Goal: Task Accomplishment & Management: Manage account settings

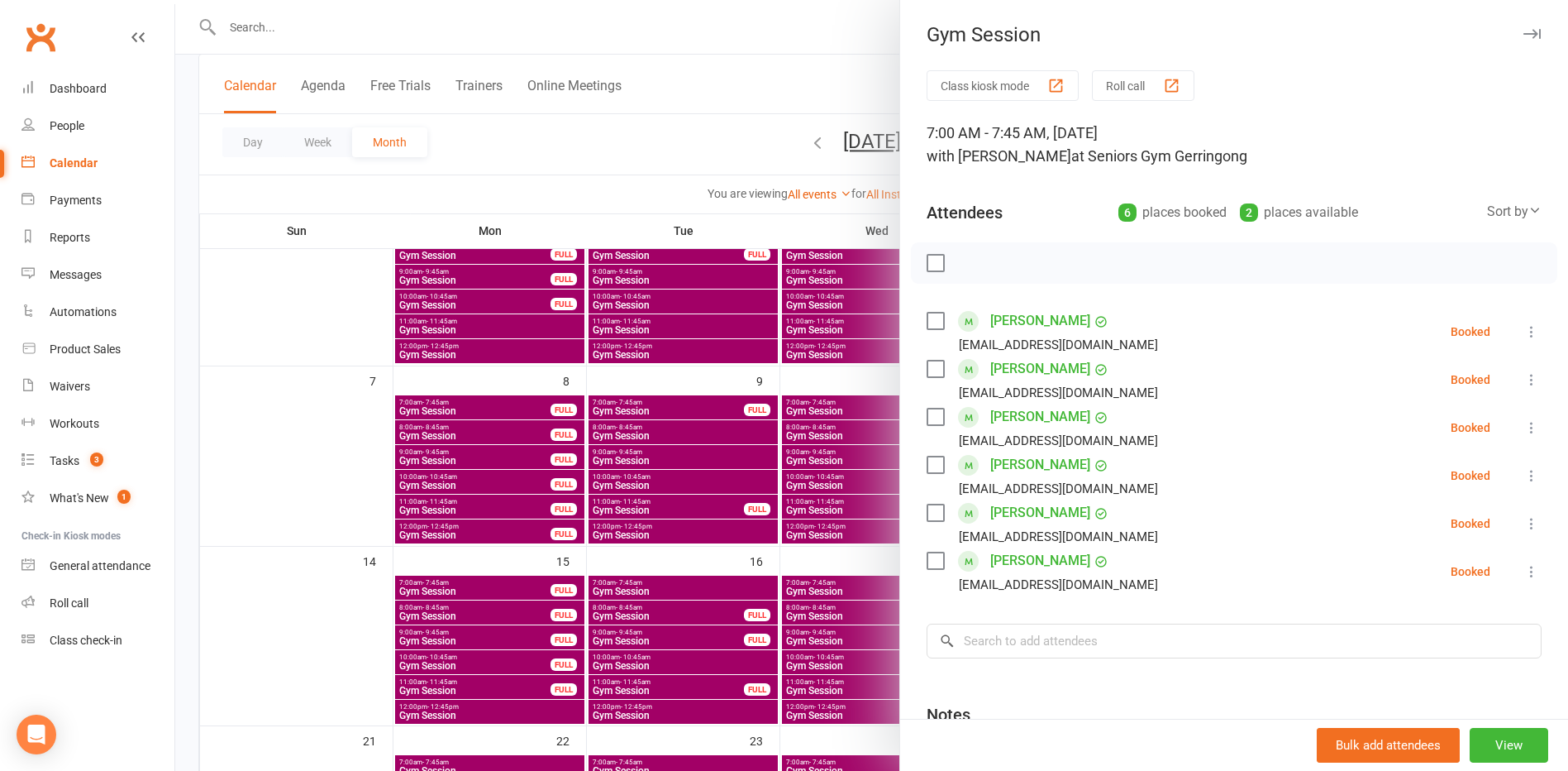
click at [357, 148] on div at bounding box center [871, 386] width 1393 height 771
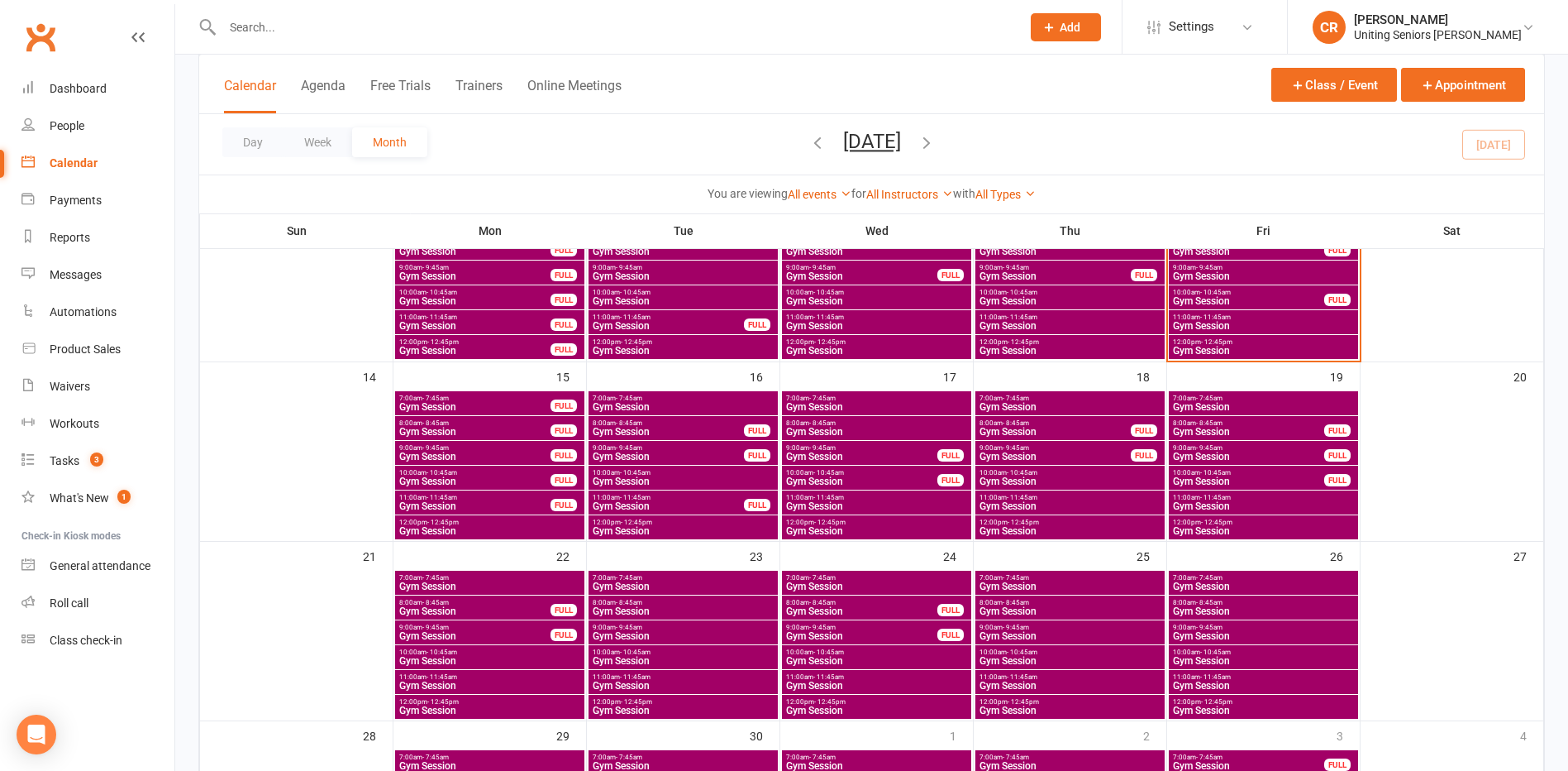
scroll to position [248, 0]
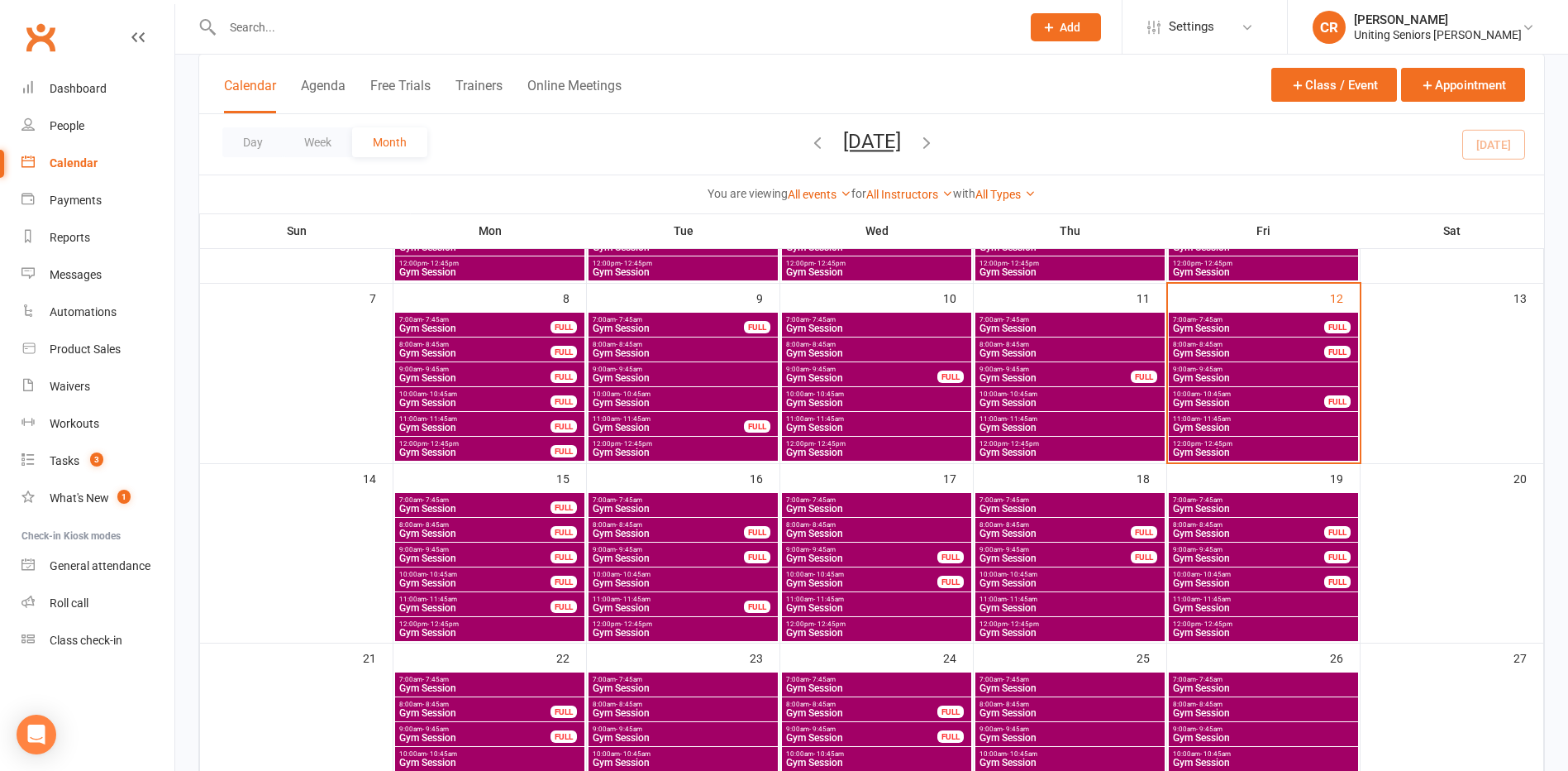
click at [1279, 448] on span "Gym Session" at bounding box center [1263, 453] width 183 height 10
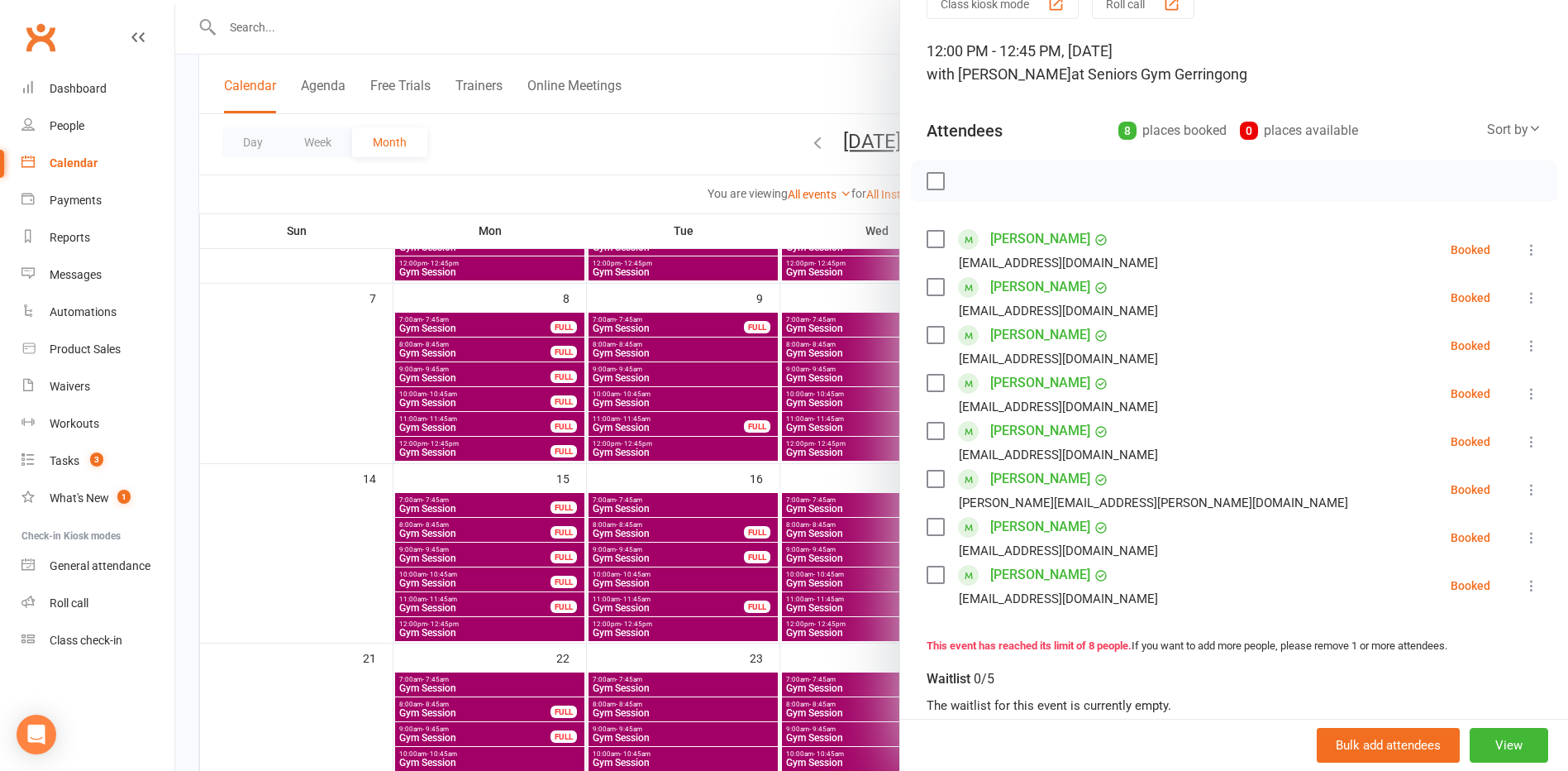
scroll to position [82, 0]
click at [721, 487] on div at bounding box center [871, 386] width 1393 height 771
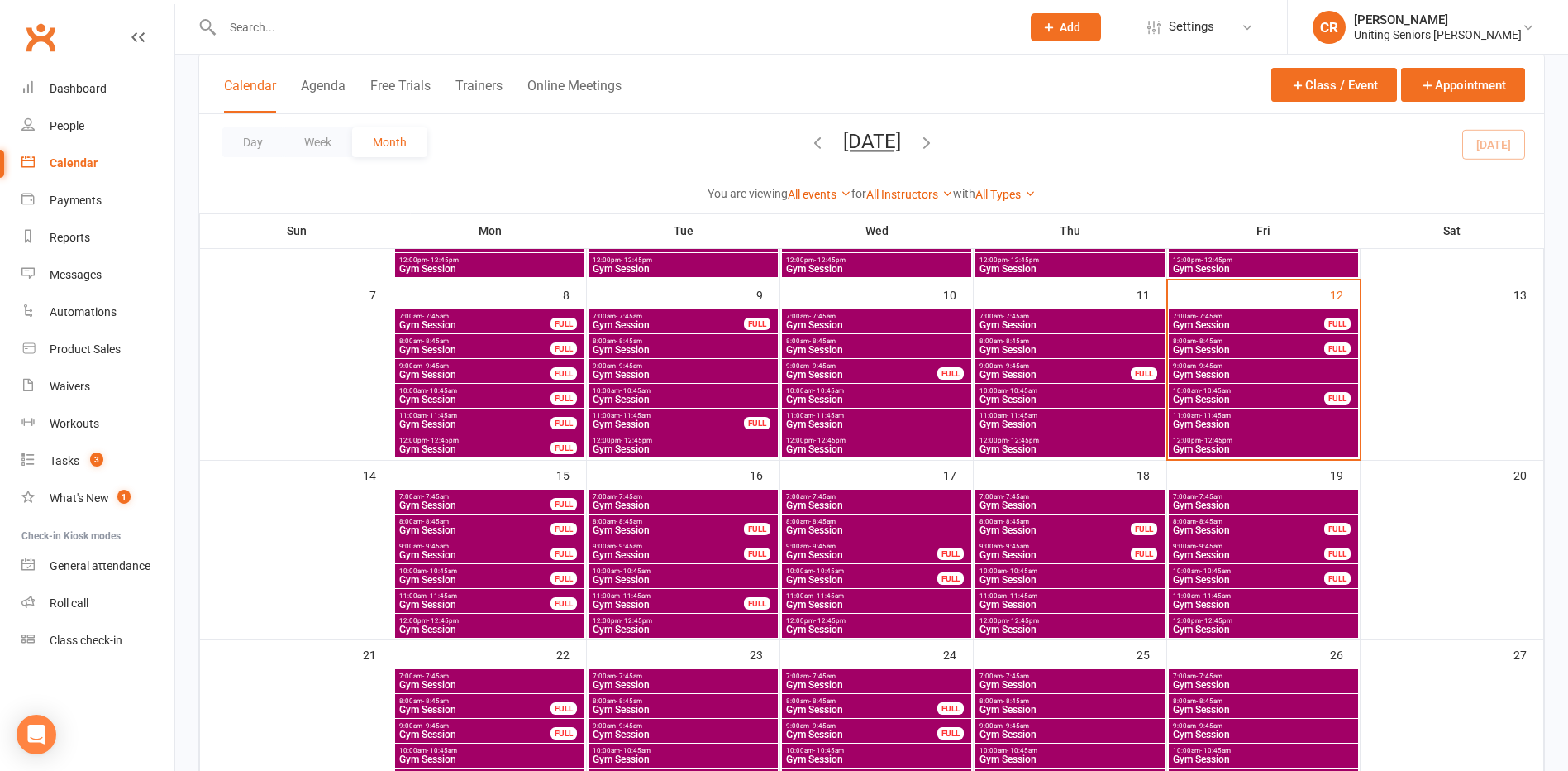
scroll to position [86, 0]
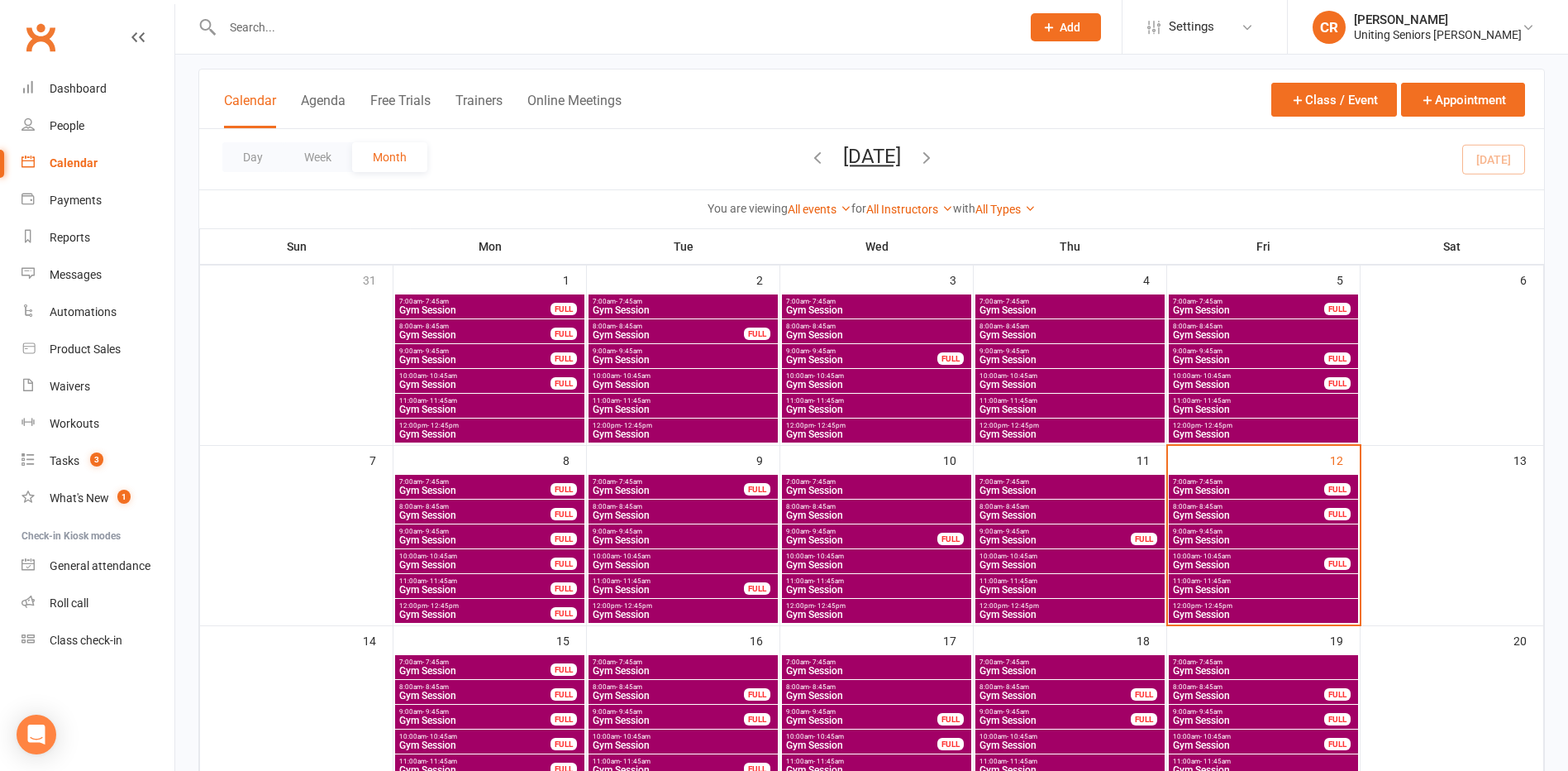
click at [1241, 602] on span "12:00pm - 12:45pm" at bounding box center [1263, 605] width 183 height 8
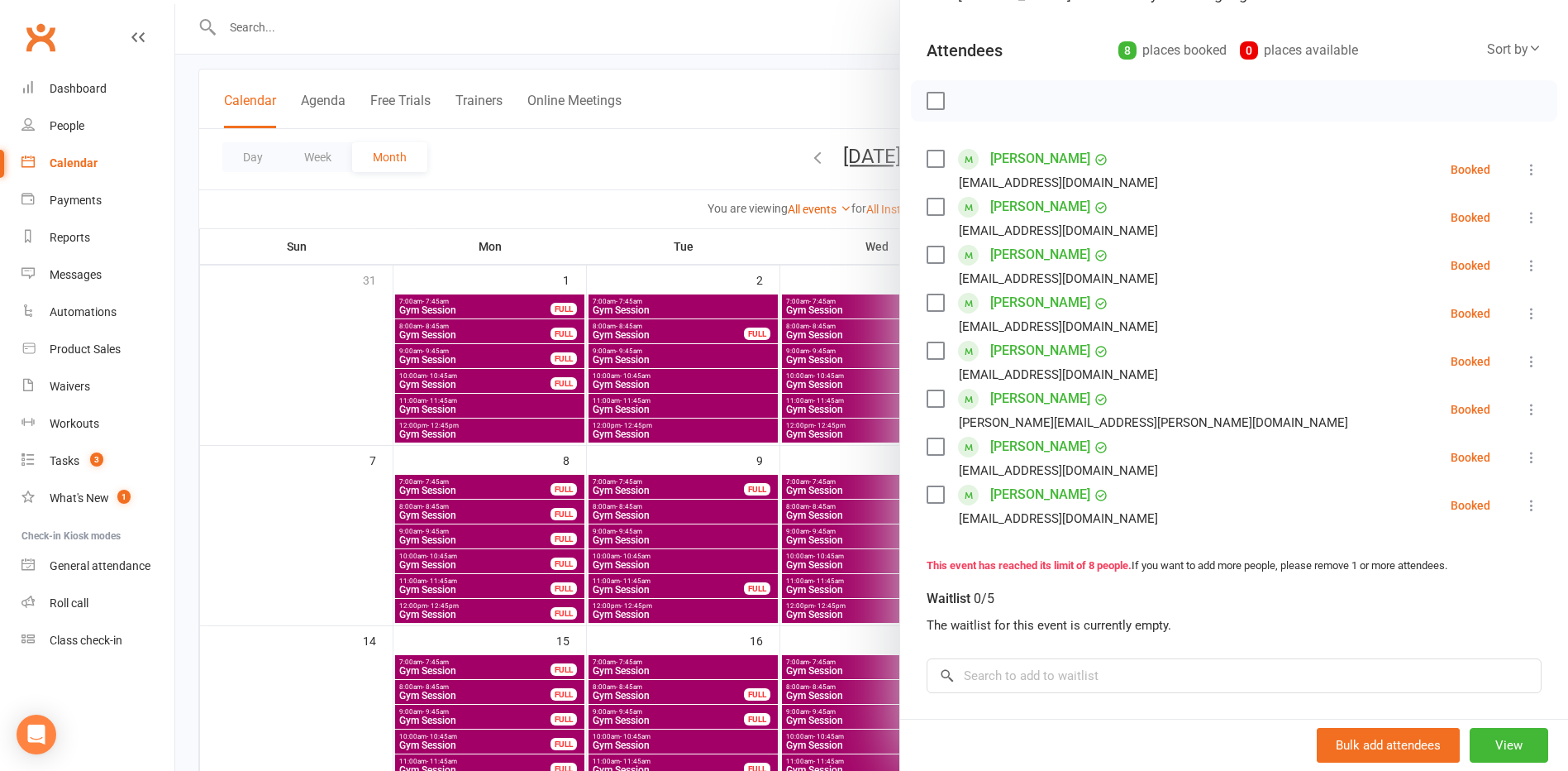
scroll to position [166, 0]
click at [56, 93] on div "Dashboard" at bounding box center [78, 88] width 57 height 13
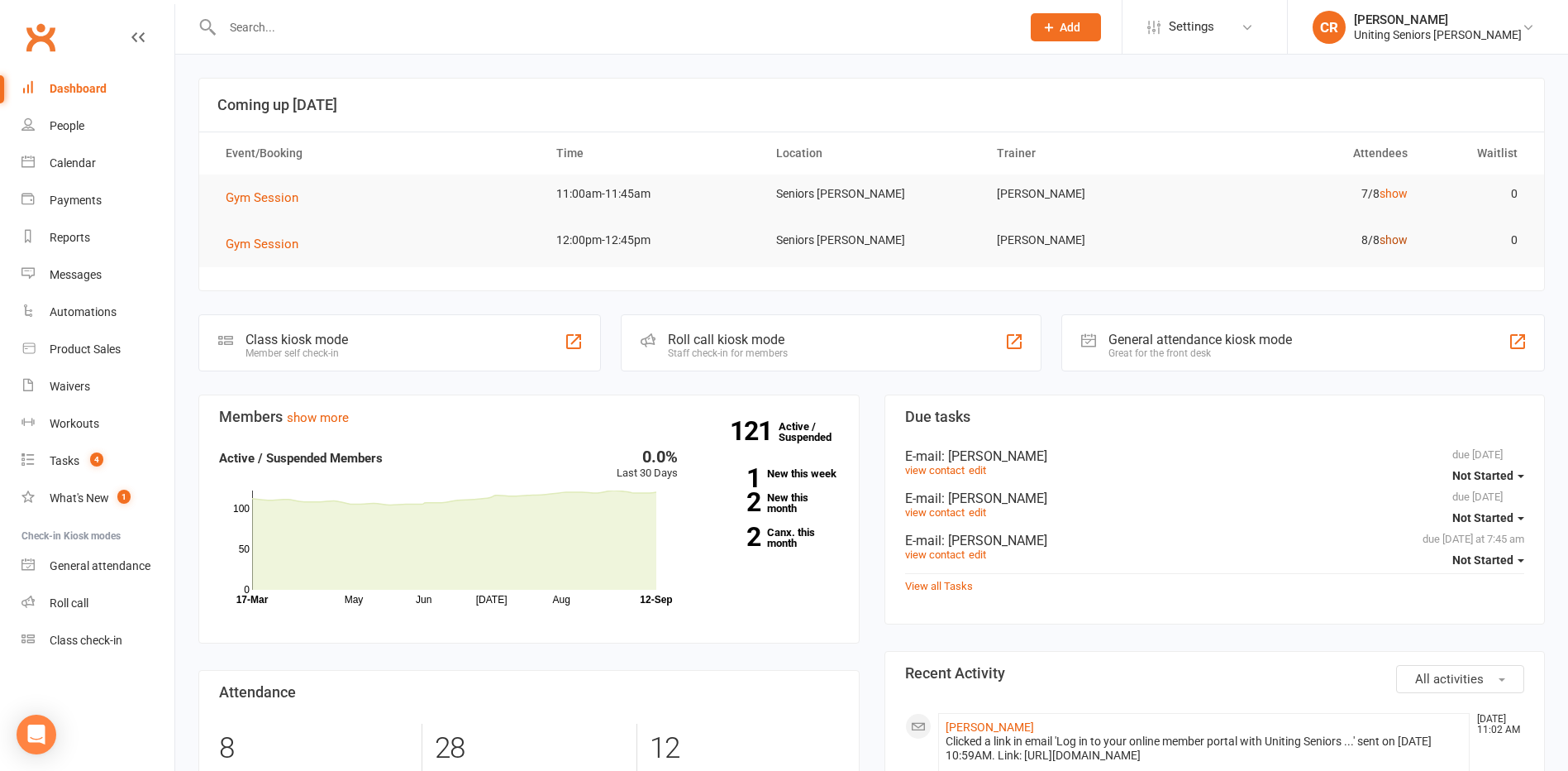
click at [1391, 242] on link "show" at bounding box center [1393, 240] width 28 height 13
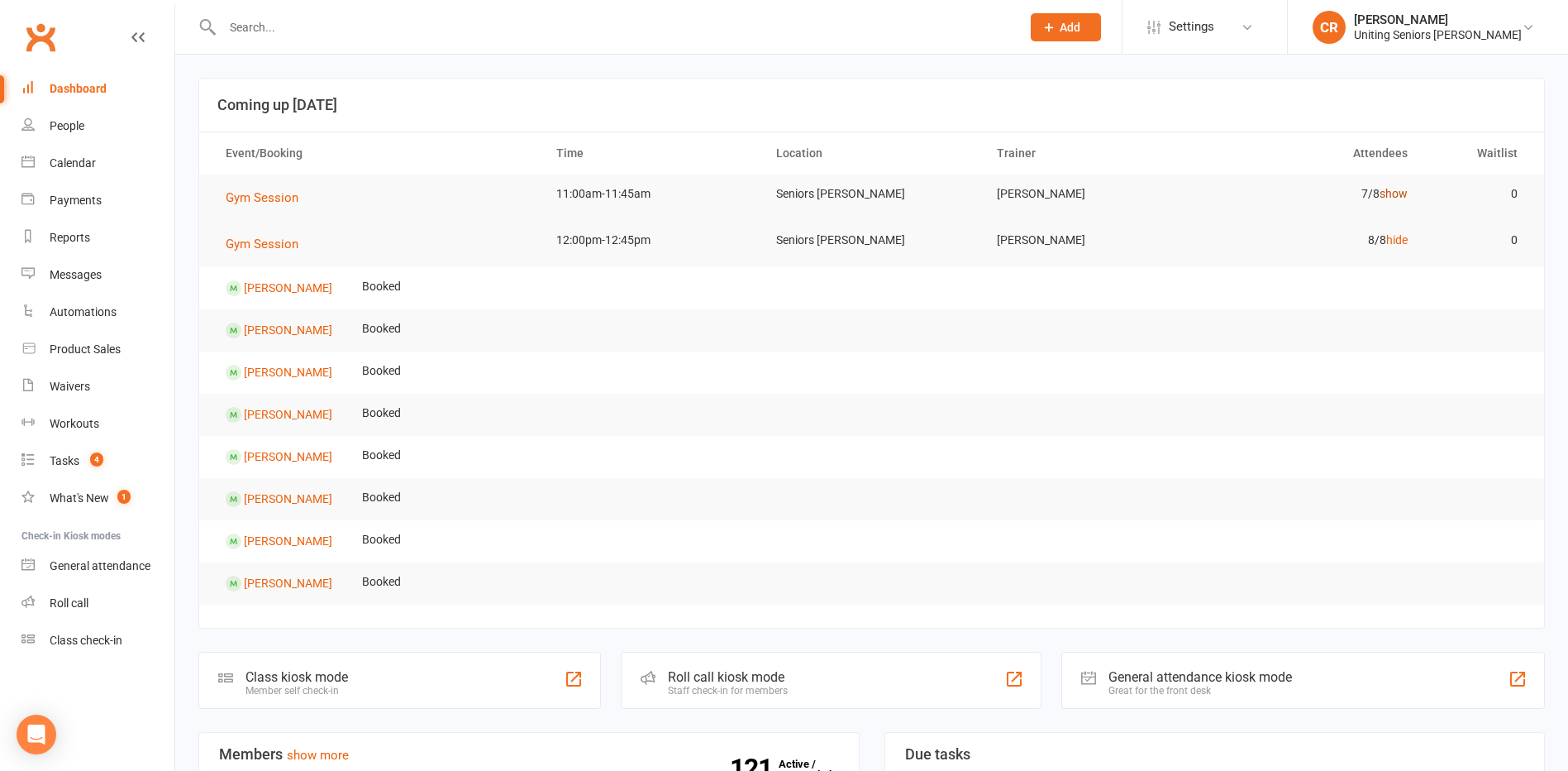
click at [1395, 199] on link "show" at bounding box center [1393, 194] width 28 height 13
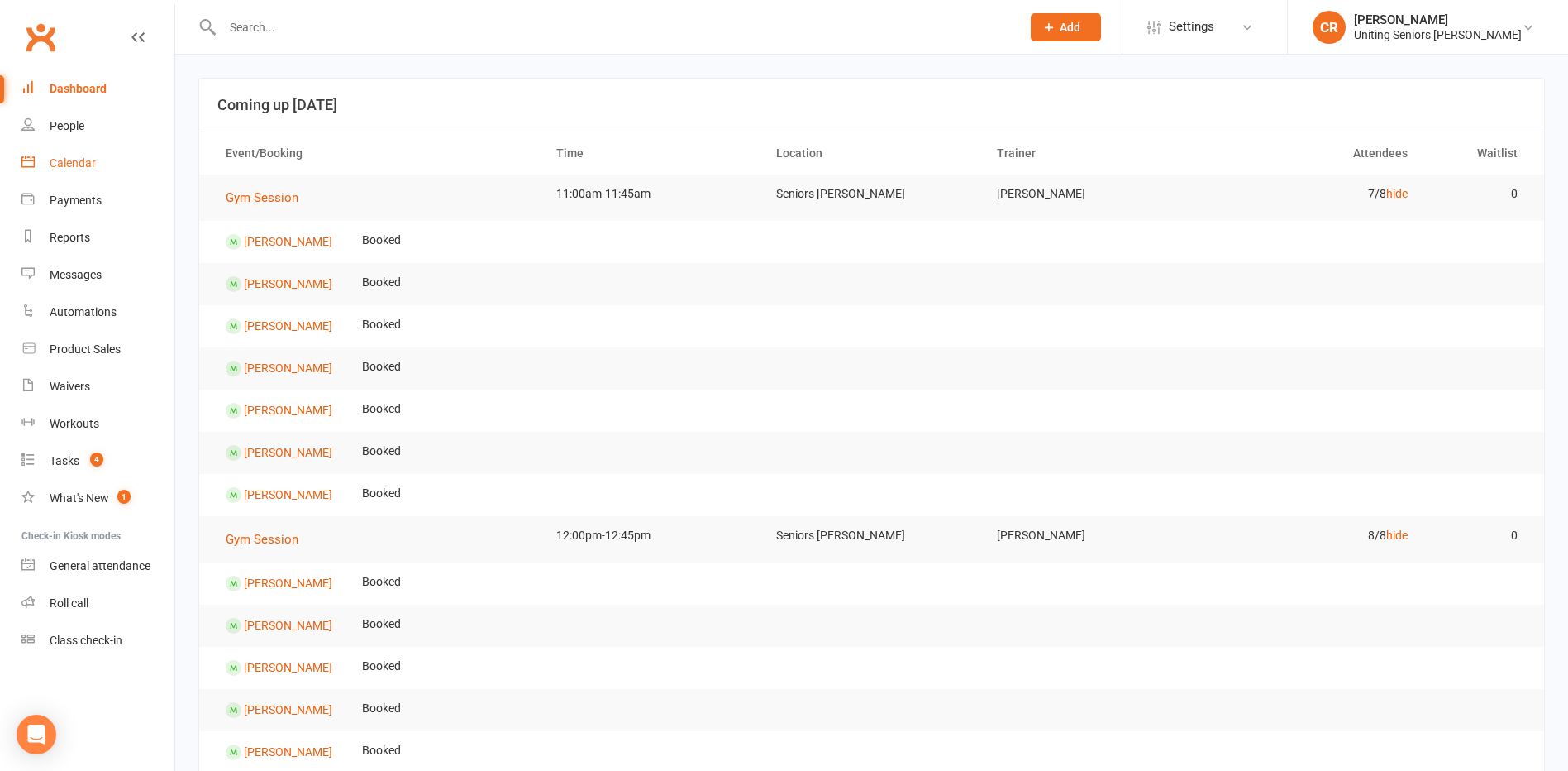
click at [101, 158] on link "Calendar" at bounding box center [98, 163] width 153 height 37
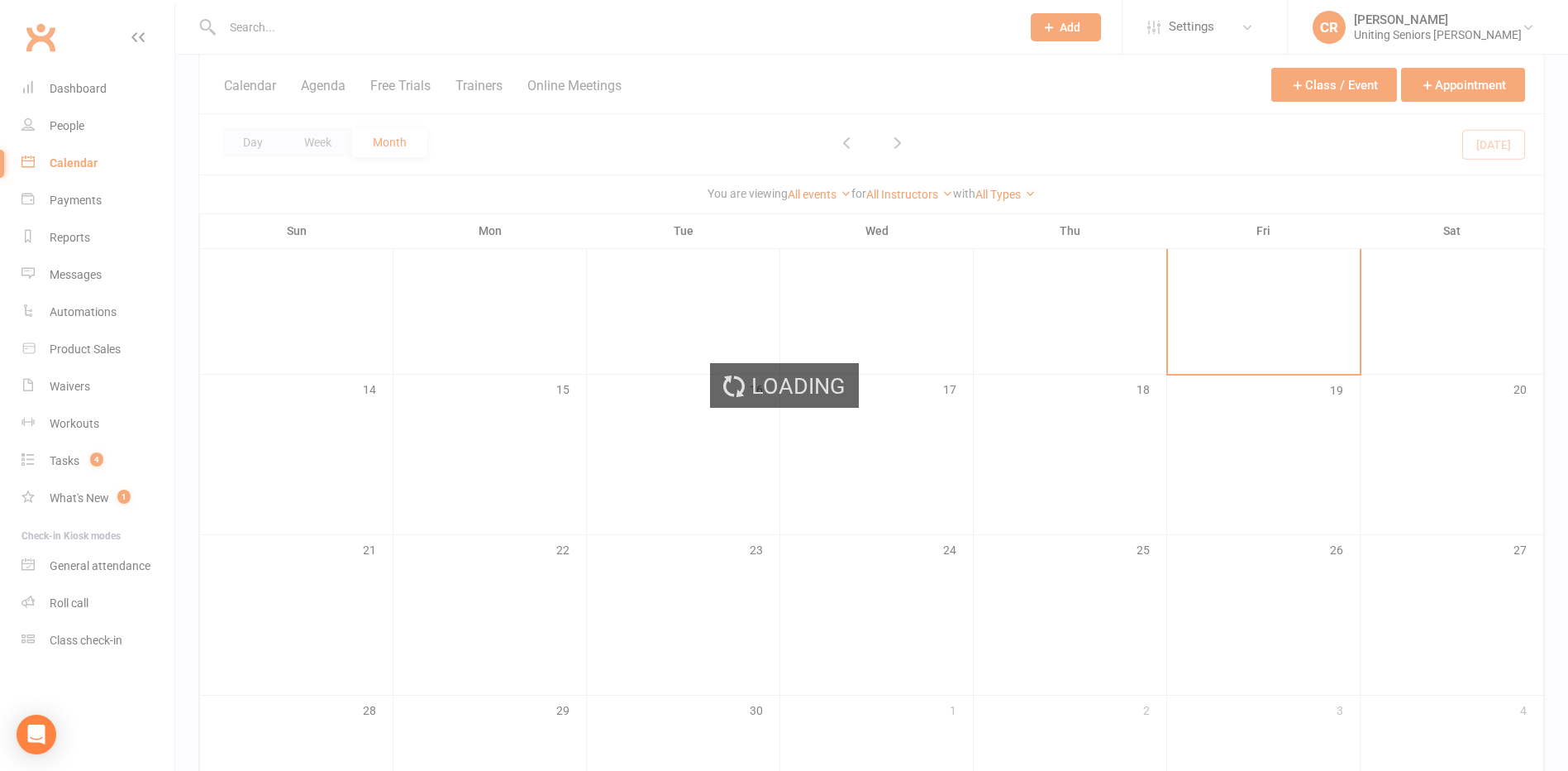
scroll to position [331, 0]
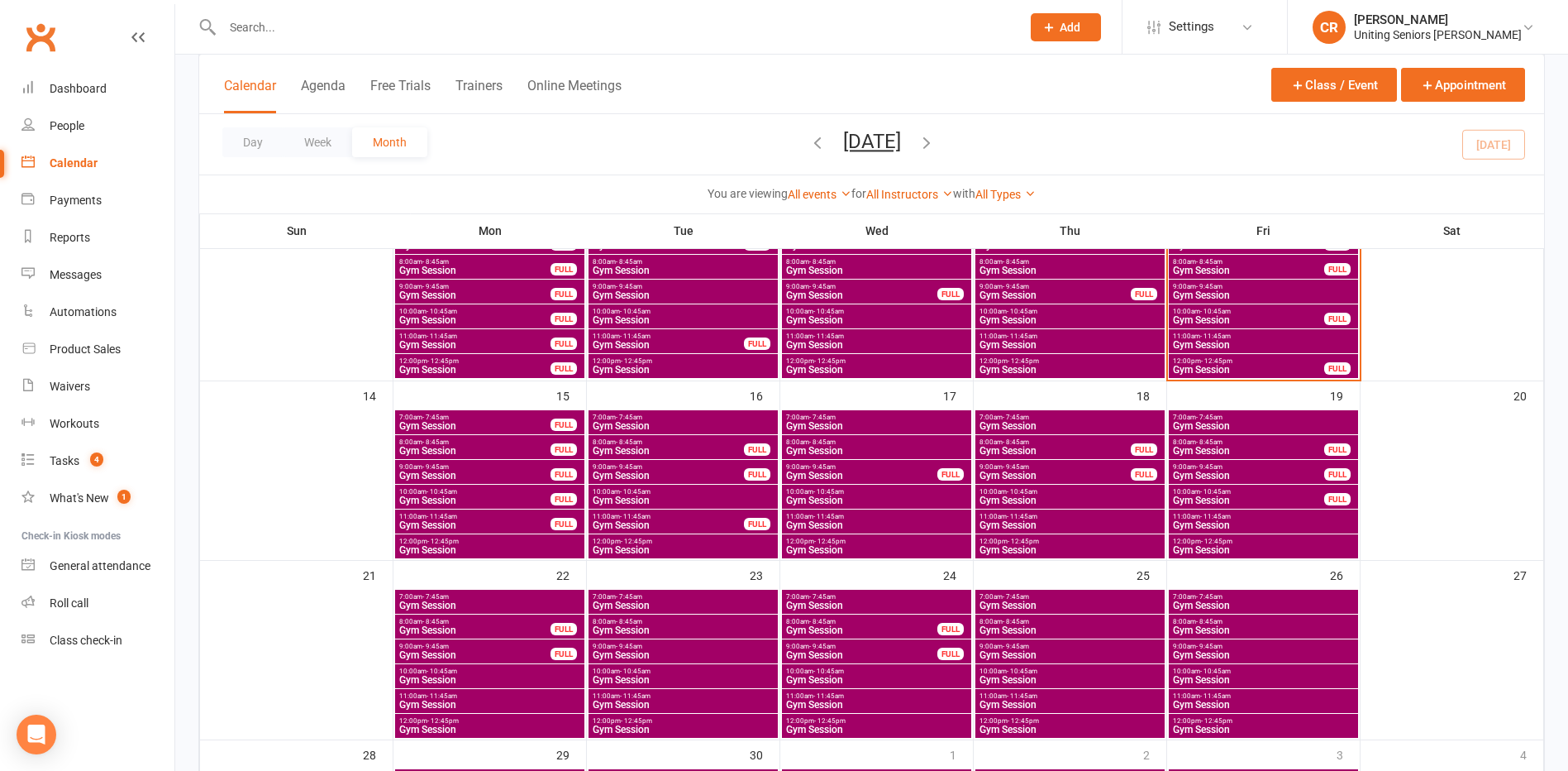
click at [637, 548] on span "Gym Session" at bounding box center [683, 550] width 183 height 10
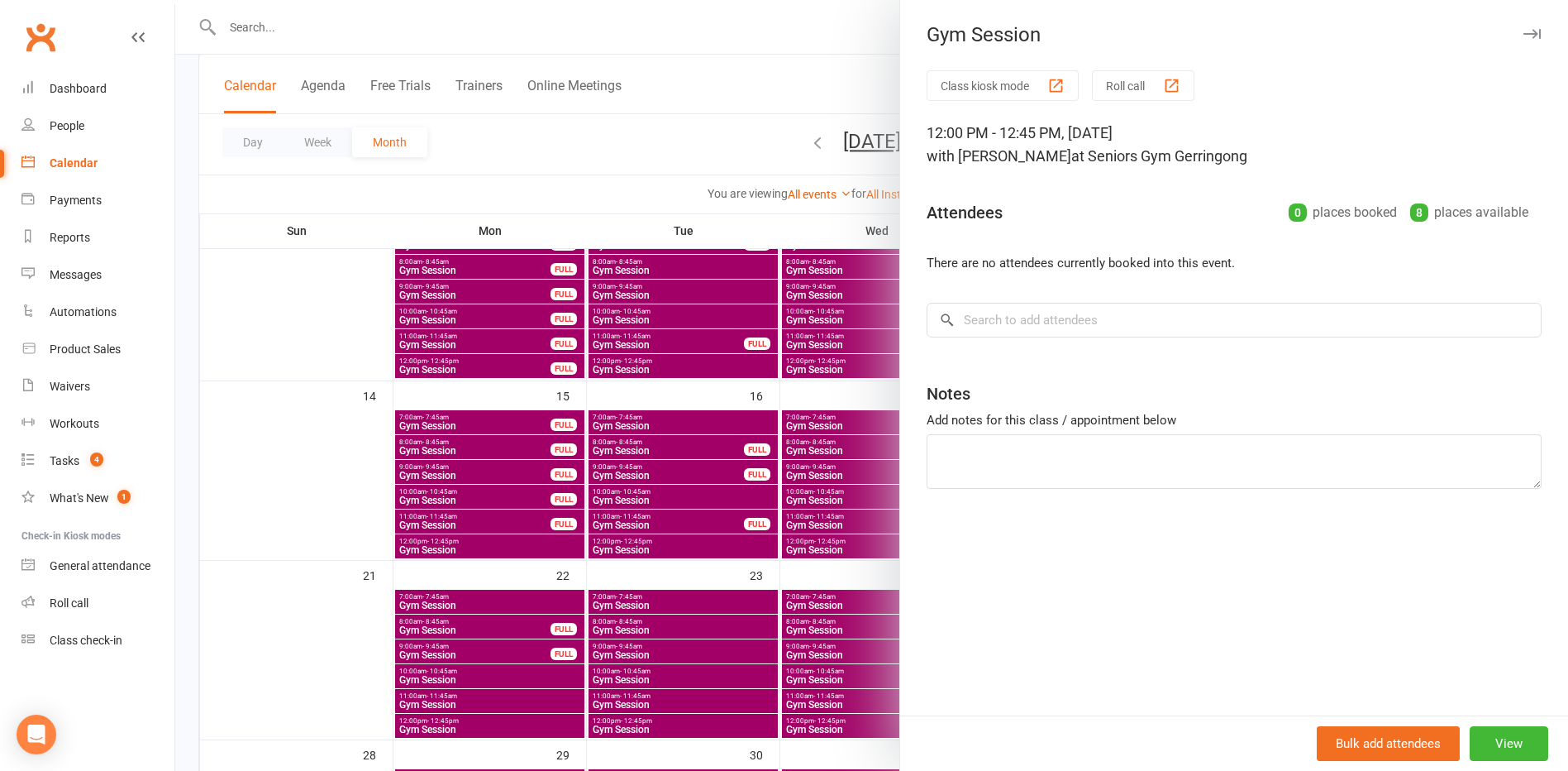
click at [993, 343] on div "Class kiosk mode Roll call 12:00 PM - 12:45 PM, Tuesday, September, 16, 2025 wi…" at bounding box center [1234, 393] width 668 height 646
drag, startPoint x: 993, startPoint y: 330, endPoint x: 986, endPoint y: 336, distance: 9.2
click at [993, 329] on input "search" at bounding box center [1234, 320] width 615 height 35
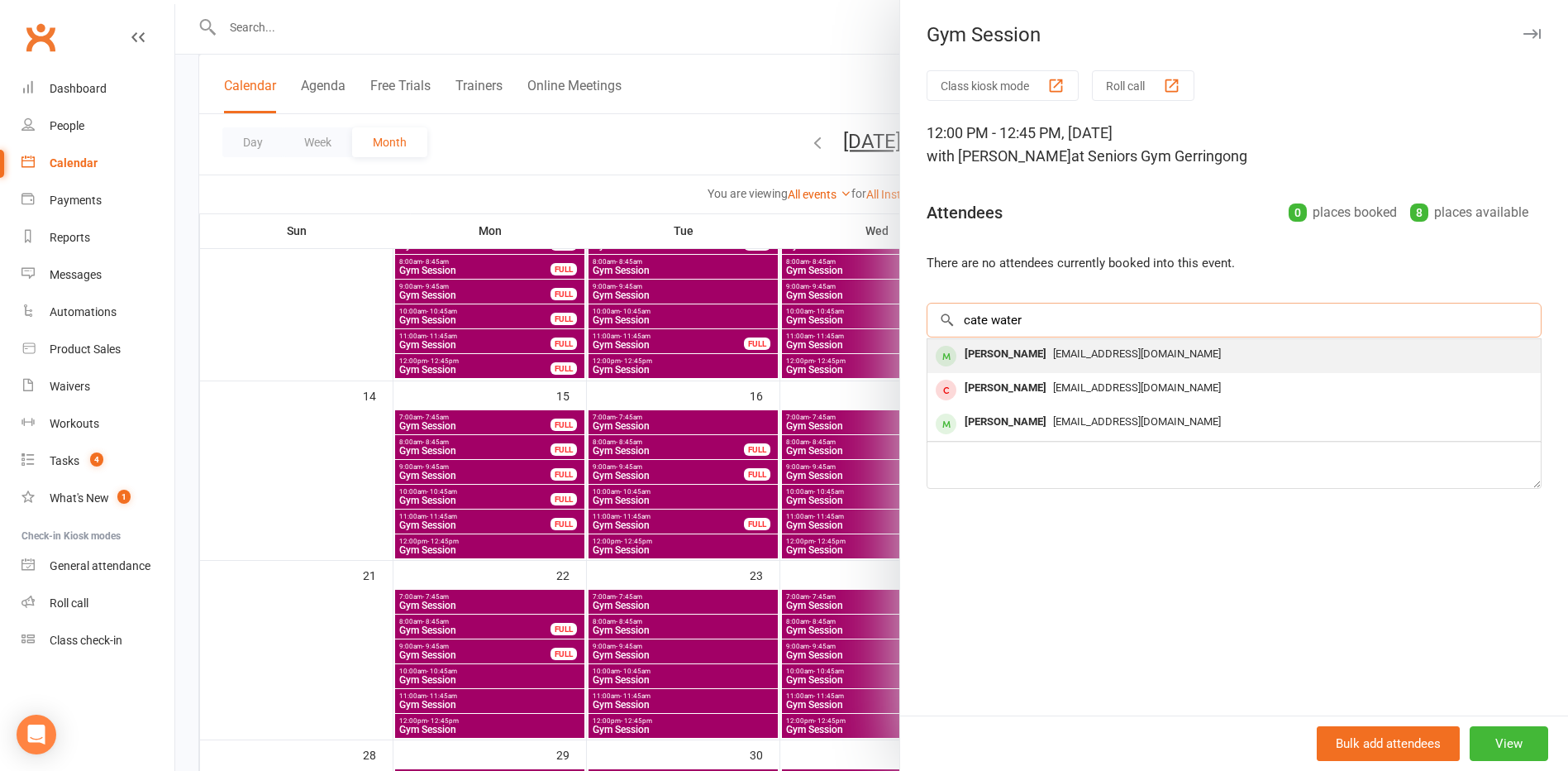
type input "cate water"
click at [999, 358] on div "[PERSON_NAME]" at bounding box center [1005, 354] width 95 height 24
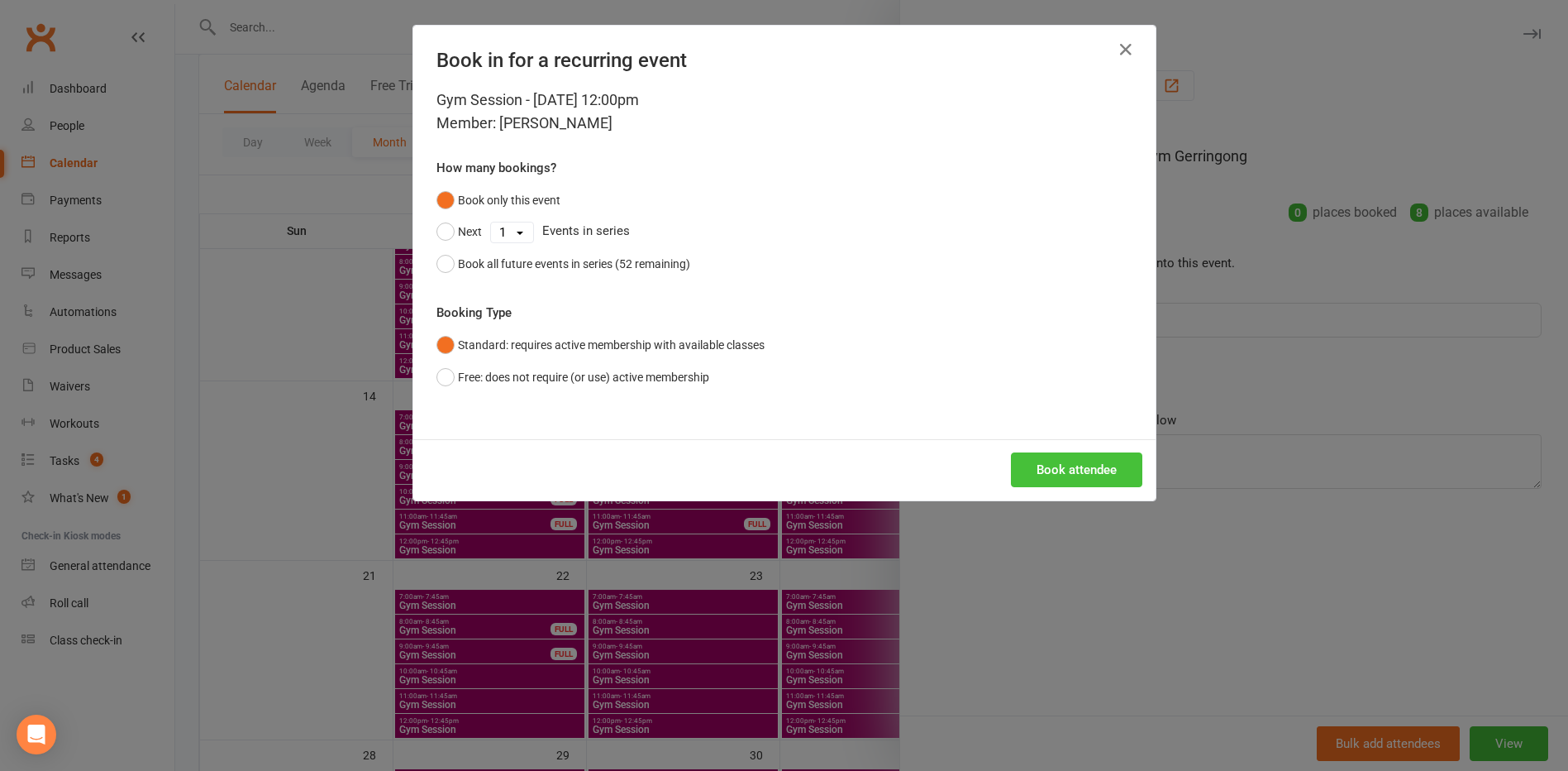
click at [1036, 467] on button "Book attendee" at bounding box center [1077, 470] width 131 height 35
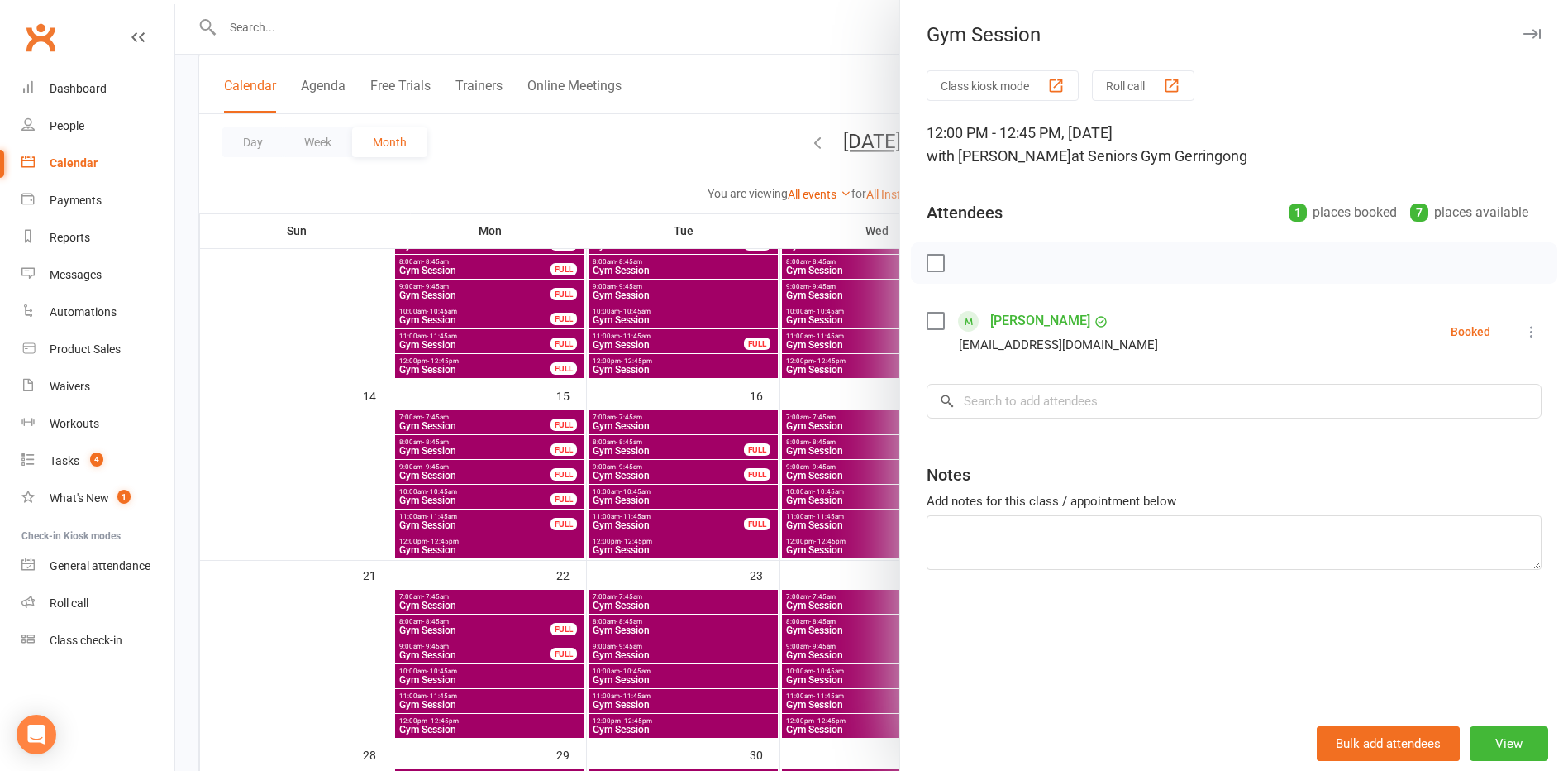
click at [776, 514] on div at bounding box center [871, 386] width 1393 height 771
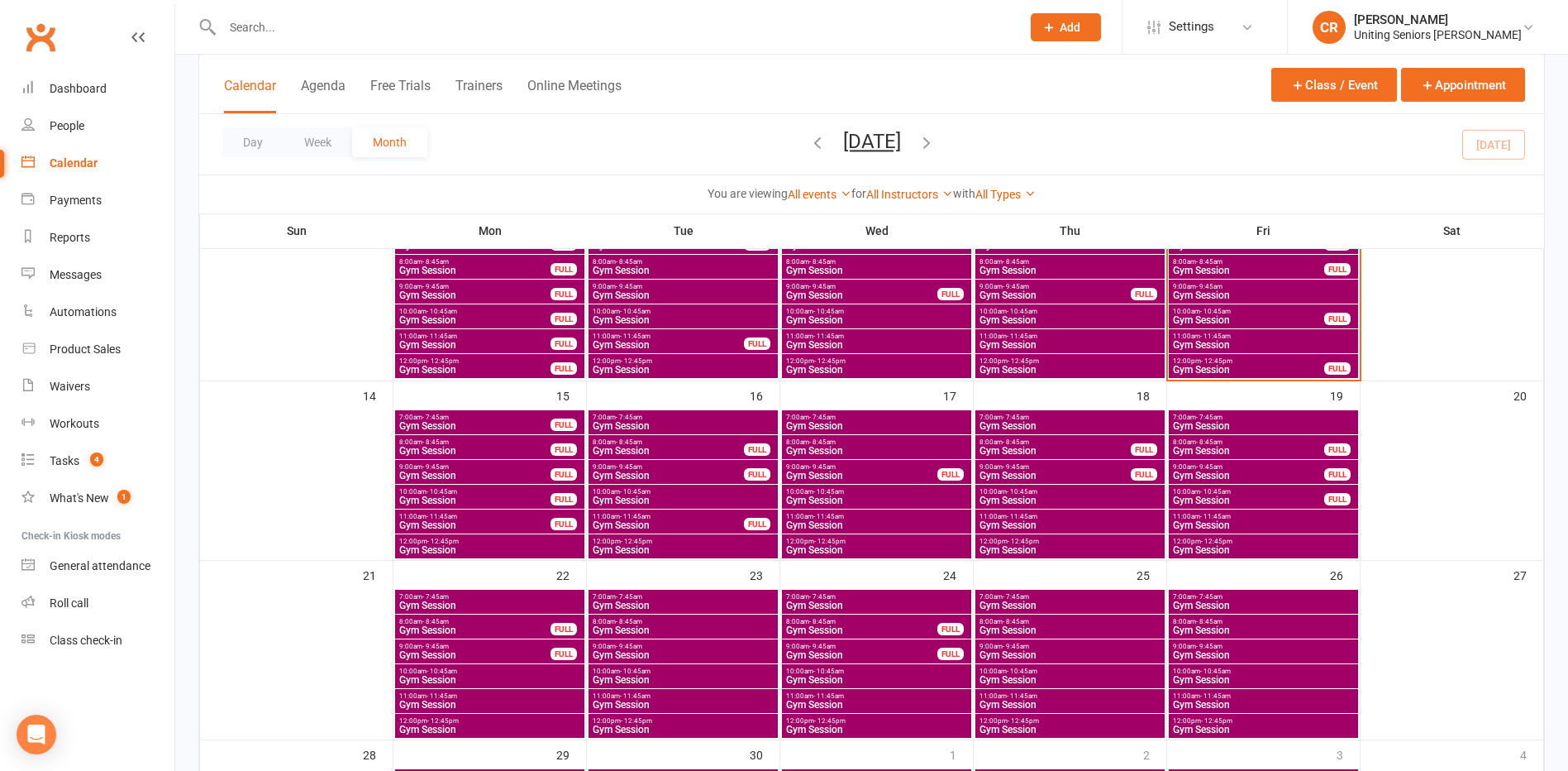
click at [1222, 360] on span "- 12:45pm" at bounding box center [1216, 361] width 31 height 8
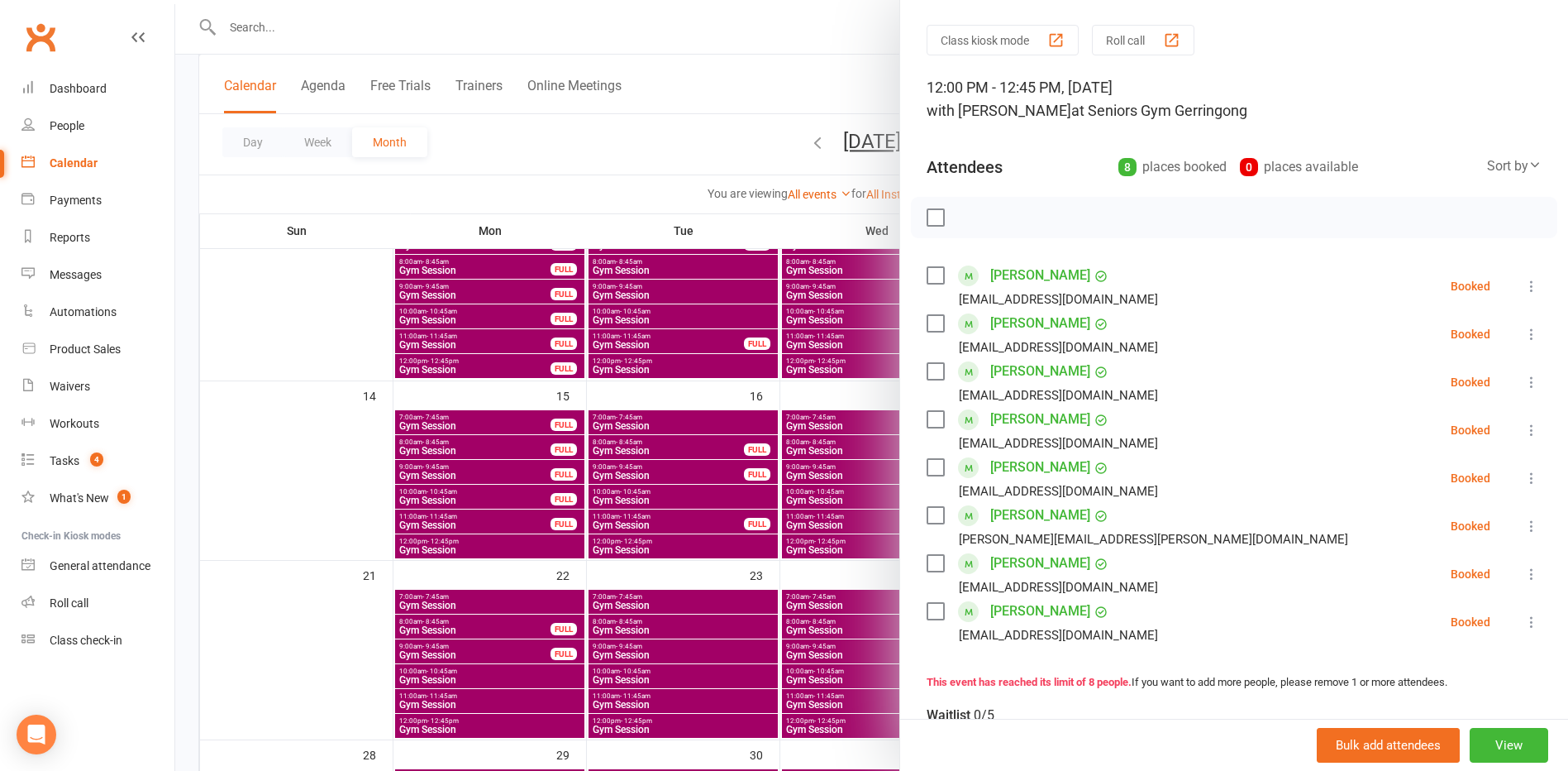
scroll to position [82, 0]
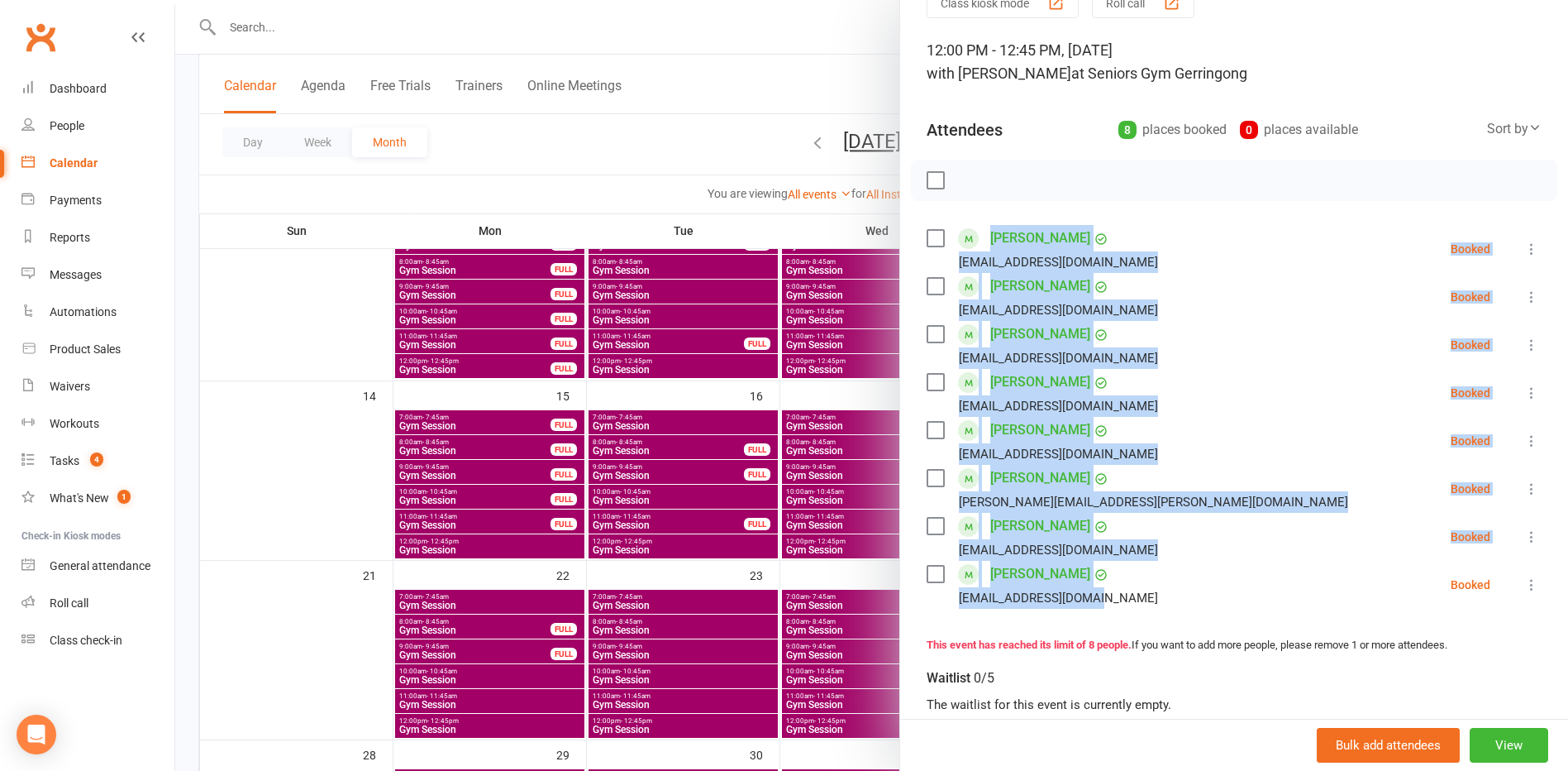
drag, startPoint x: 1002, startPoint y: 203, endPoint x: 1110, endPoint y: 595, distance: 406.6
click at [1110, 595] on div "Class kiosk mode Roll call 12:00 PM - 12:45 PM, Friday, September, 12, 2025 wit…" at bounding box center [1234, 497] width 668 height 1019
drag, startPoint x: 1110, startPoint y: 595, endPoint x: 1131, endPoint y: 603, distance: 22.5
click at [1131, 603] on li "Jan Stevenson janbinsal@outlook.com Booked More info Remove Check in Mark absen…" at bounding box center [1234, 584] width 615 height 48
drag, startPoint x: 1131, startPoint y: 603, endPoint x: 920, endPoint y: 206, distance: 449.6
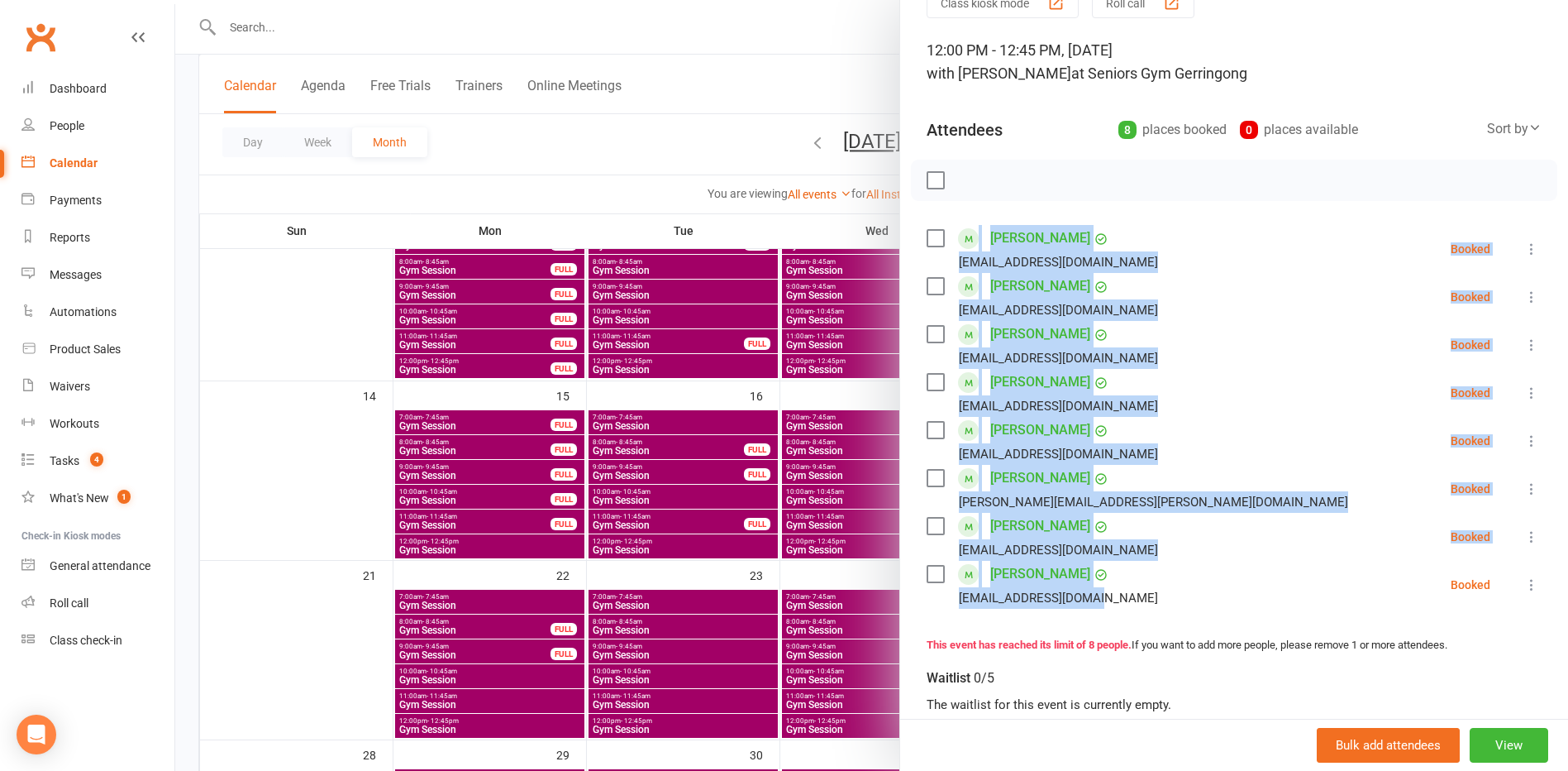
click at [920, 206] on div "Class kiosk mode Roll call 12:00 PM - 12:45 PM, Friday, September, 12, 2025 wit…" at bounding box center [1234, 497] width 668 height 1019
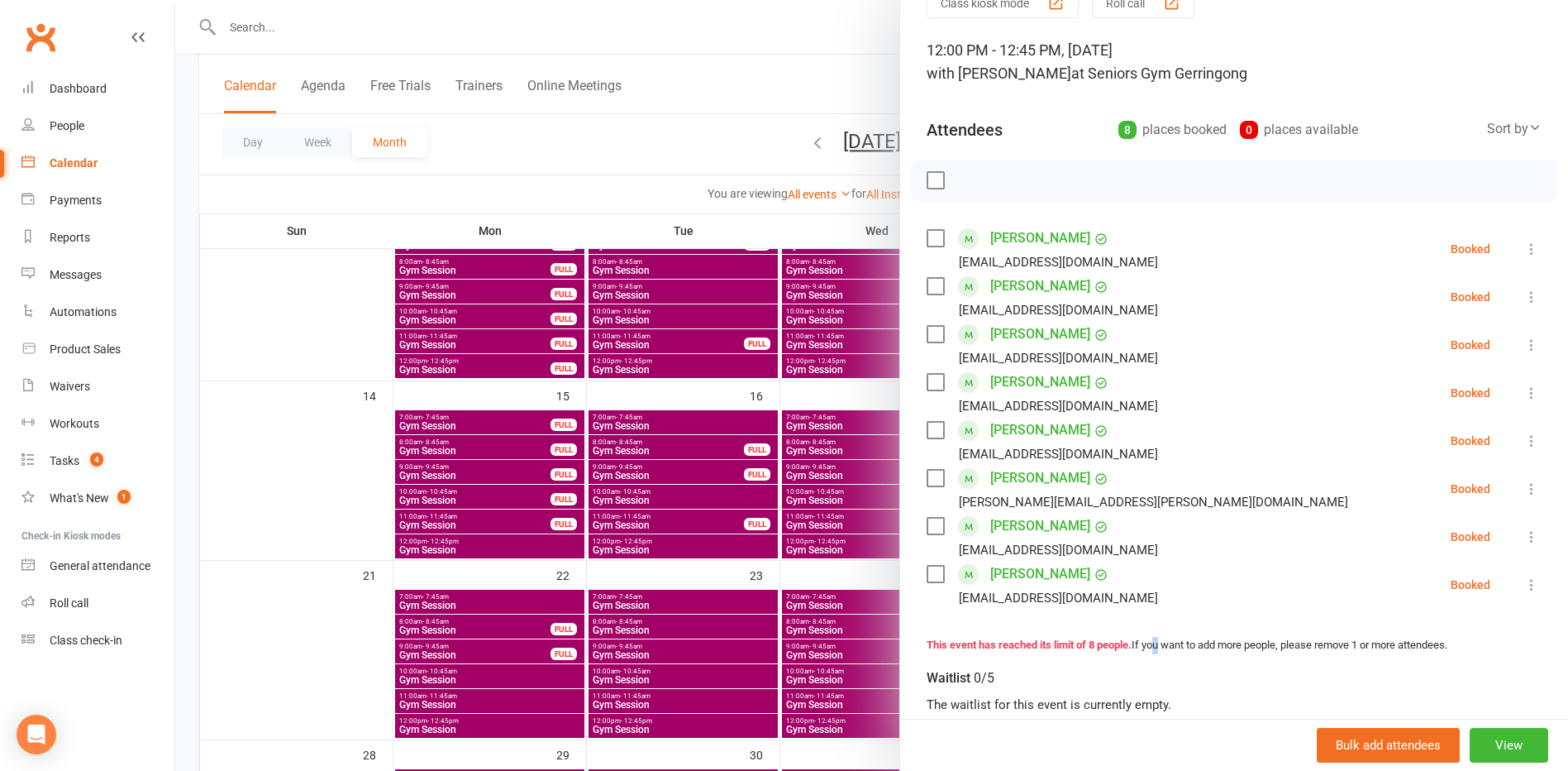
click at [1157, 610] on div "Class kiosk mode Roll call 12:00 PM - 12:45 PM, Friday, September, 12, 2025 wit…" at bounding box center [1234, 497] width 668 height 1019
drag, startPoint x: 1157, startPoint y: 610, endPoint x: 1124, endPoint y: 625, distance: 36.2
click at [1124, 625] on div "Class kiosk mode Roll call 12:00 PM - 12:45 PM, Friday, September, 12, 2025 wit…" at bounding box center [1234, 497] width 668 height 1019
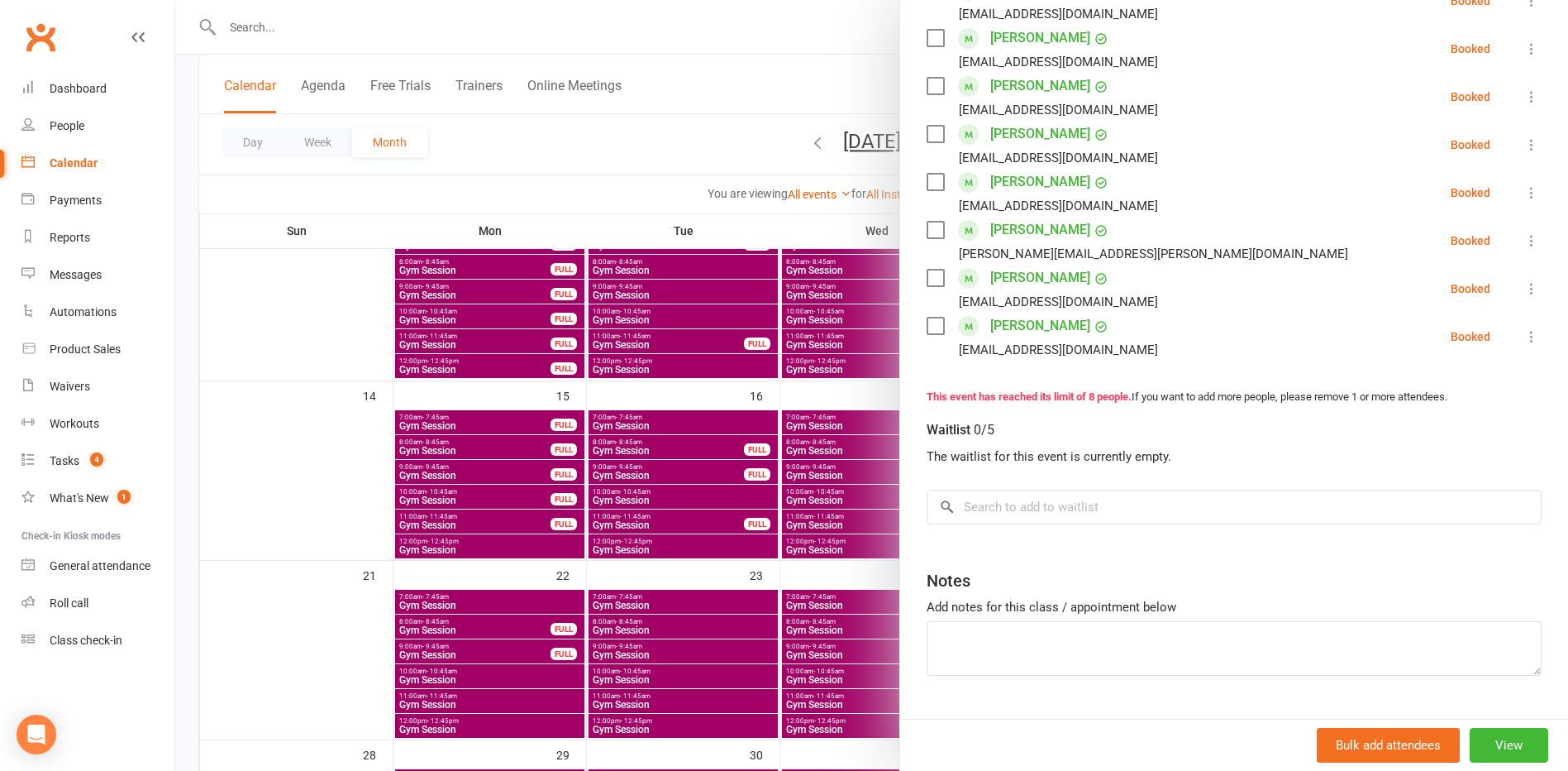
scroll to position [0, 0]
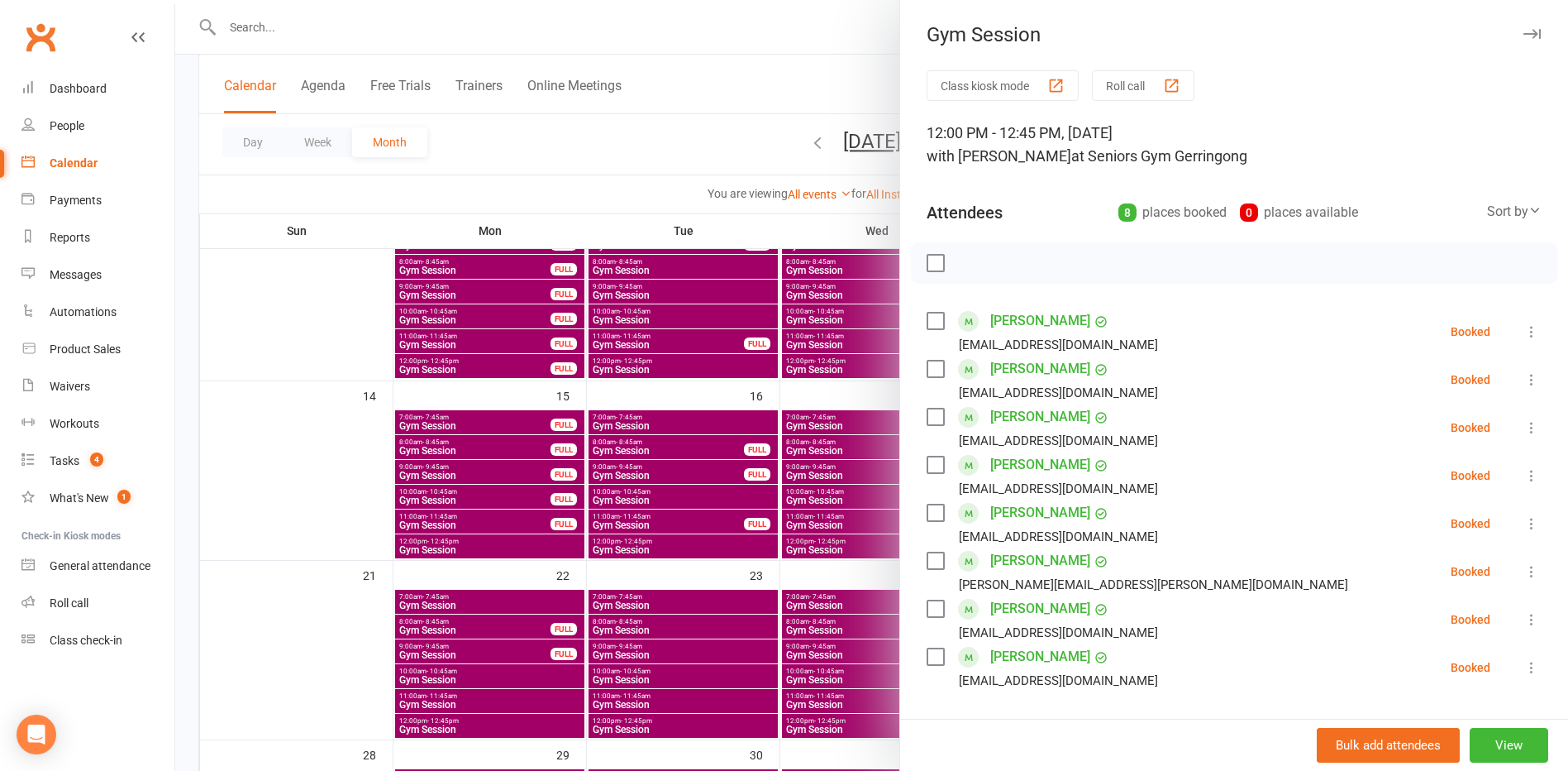
drag, startPoint x: 1182, startPoint y: 467, endPoint x: 979, endPoint y: 314, distance: 254.2
click at [979, 314] on div "Class kiosk mode Roll call 12:00 PM - 12:45 PM, Friday, September, 12, 2025 wit…" at bounding box center [1234, 580] width 668 height 1019
drag, startPoint x: 979, startPoint y: 314, endPoint x: 969, endPoint y: 258, distance: 56.9
click at [969, 258] on div at bounding box center [1234, 263] width 646 height 41
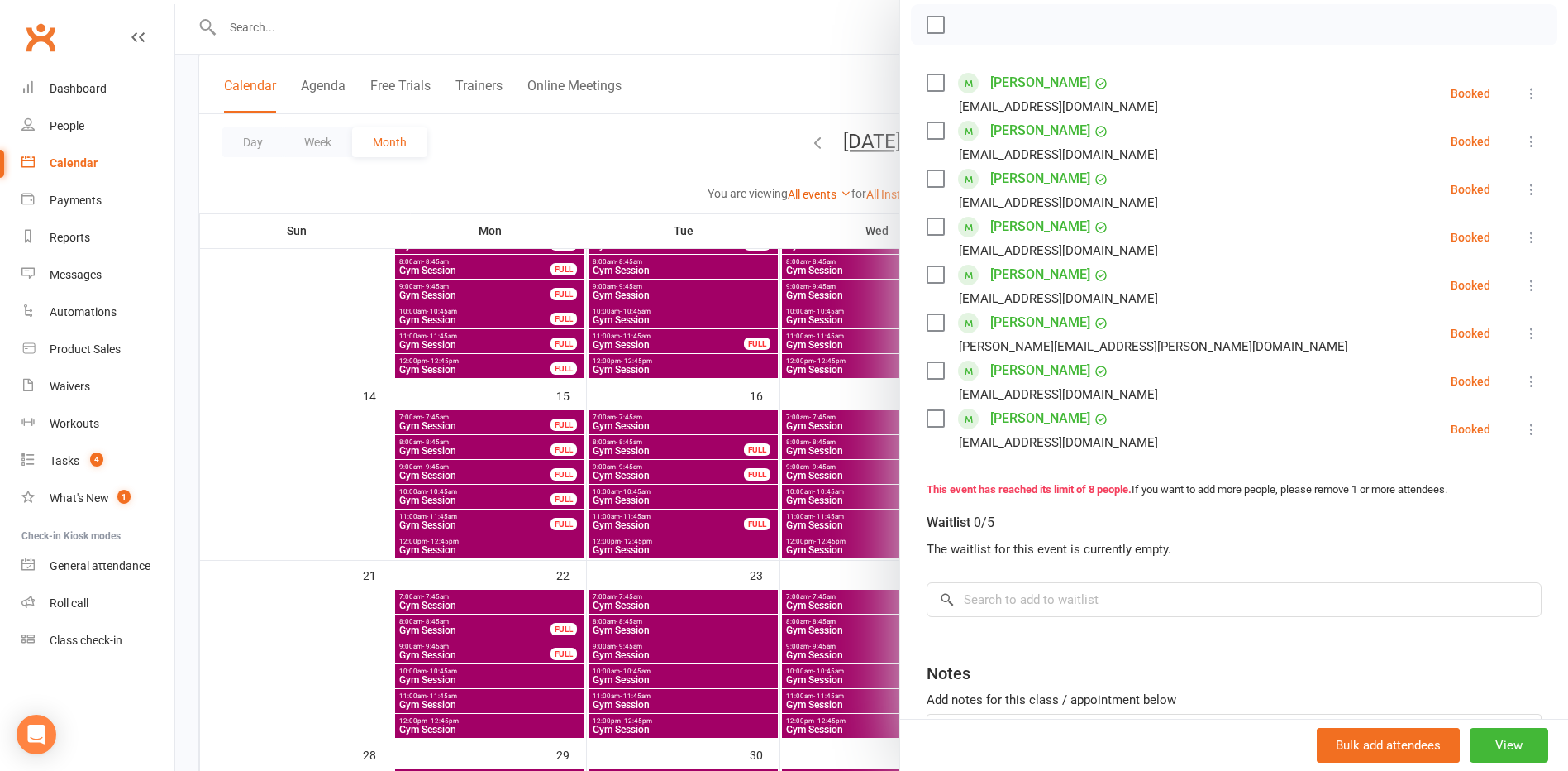
scroll to position [248, 0]
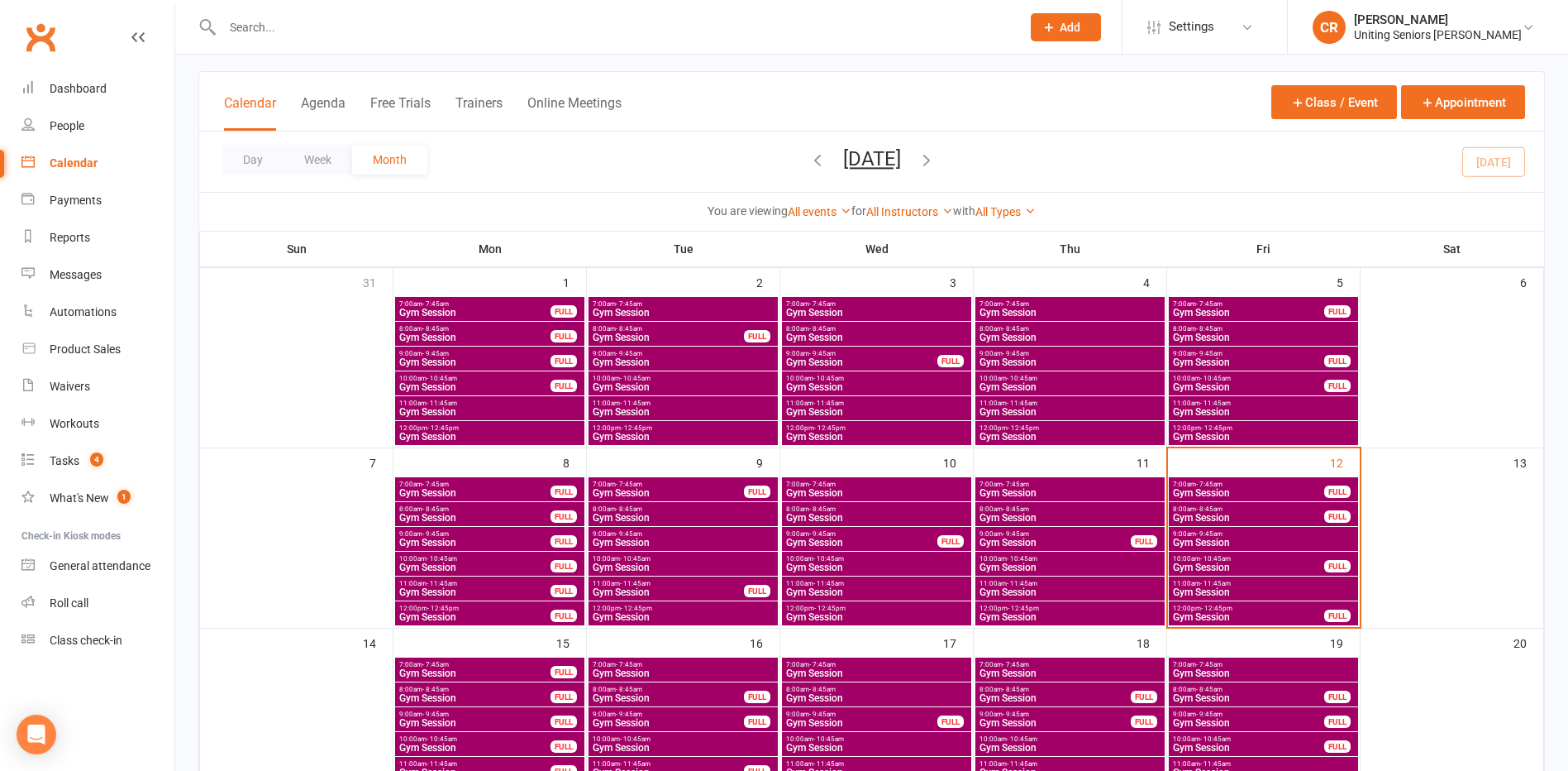
scroll to position [82, 0]
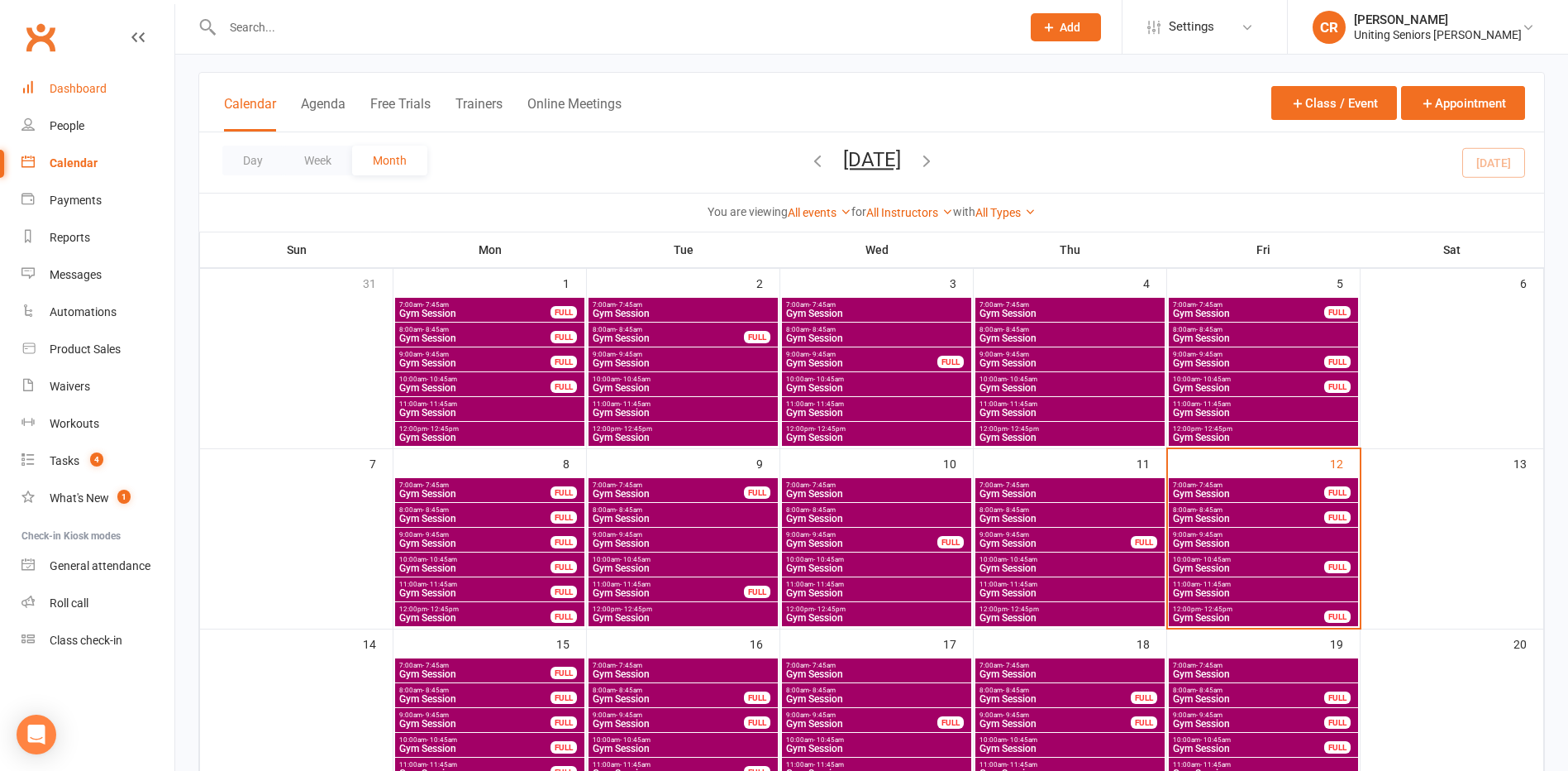
click at [49, 83] on link "Dashboard" at bounding box center [98, 89] width 153 height 37
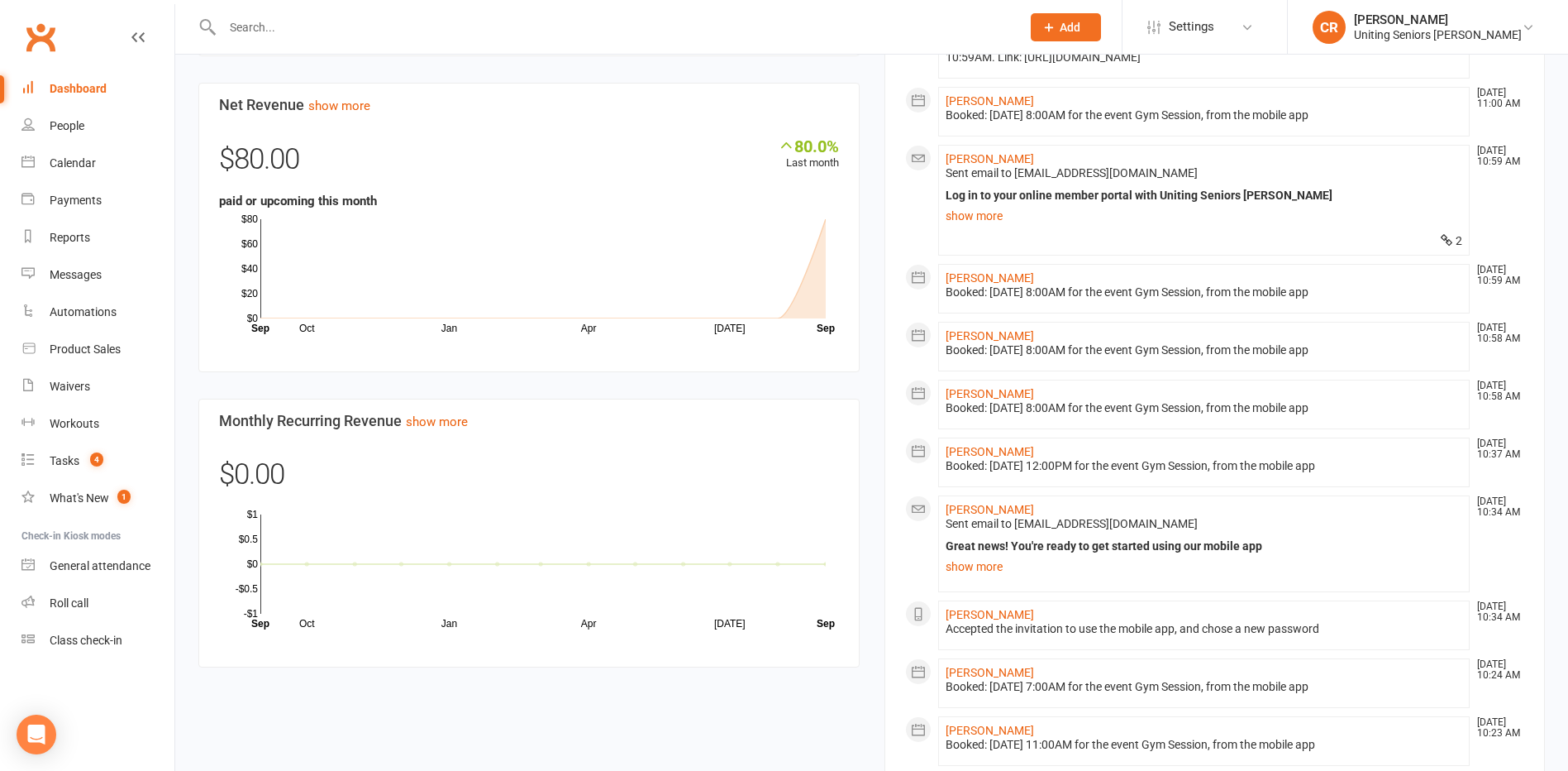
scroll to position [1076, 0]
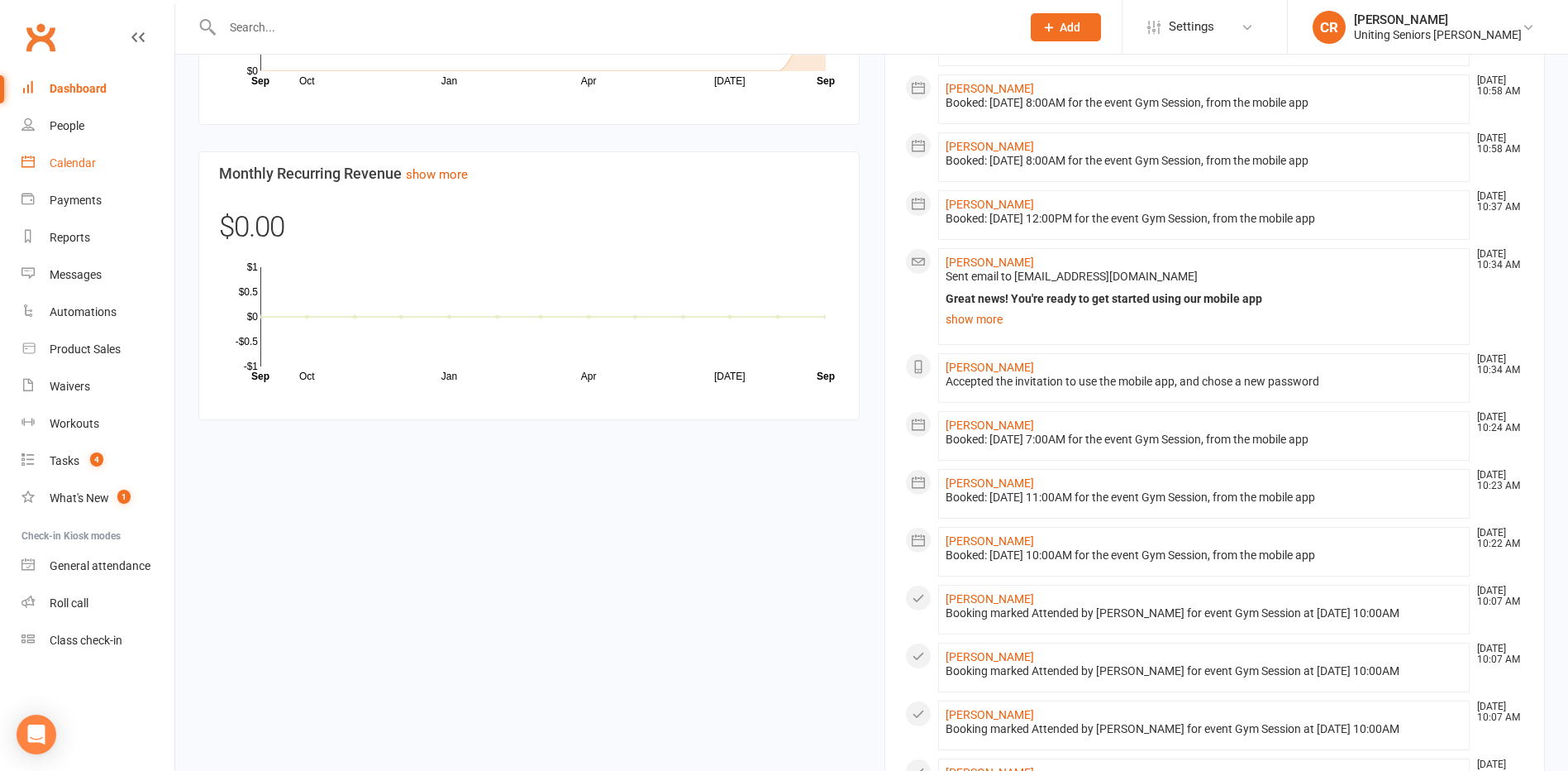
click at [59, 173] on link "Calendar" at bounding box center [98, 163] width 153 height 37
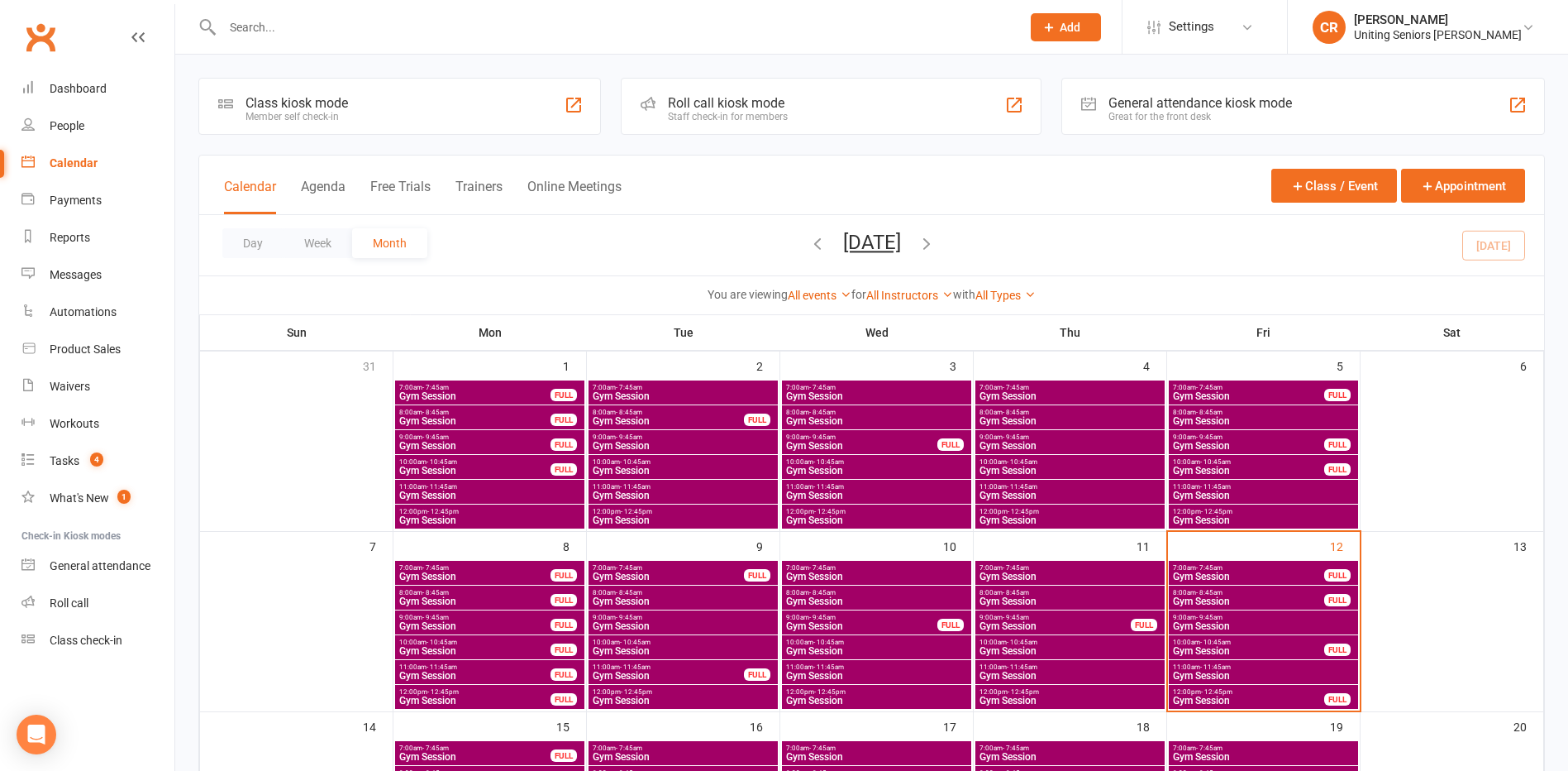
click at [1241, 702] on span "Gym Session" at bounding box center [1248, 700] width 153 height 10
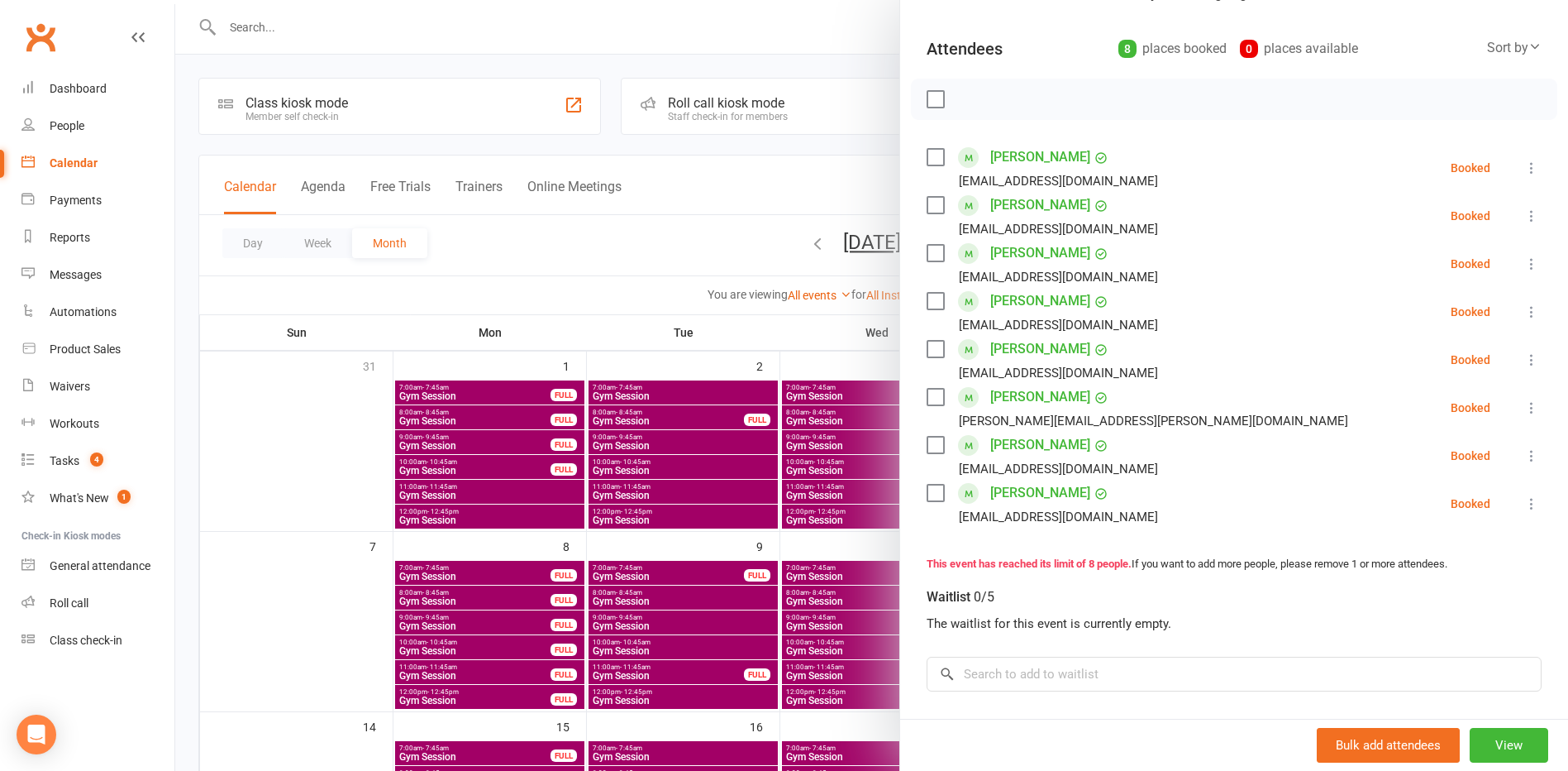
scroll to position [166, 0]
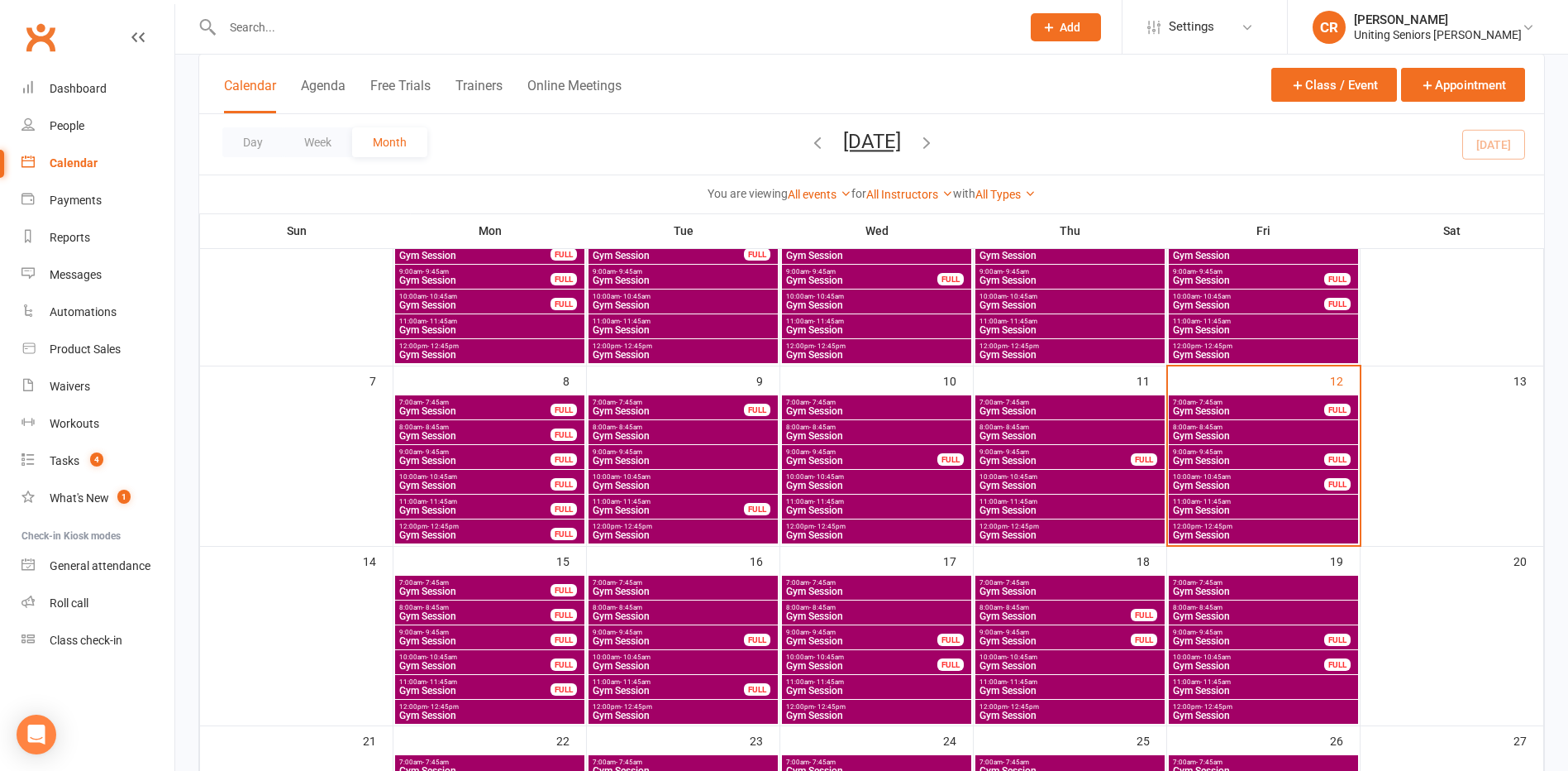
scroll to position [331, 0]
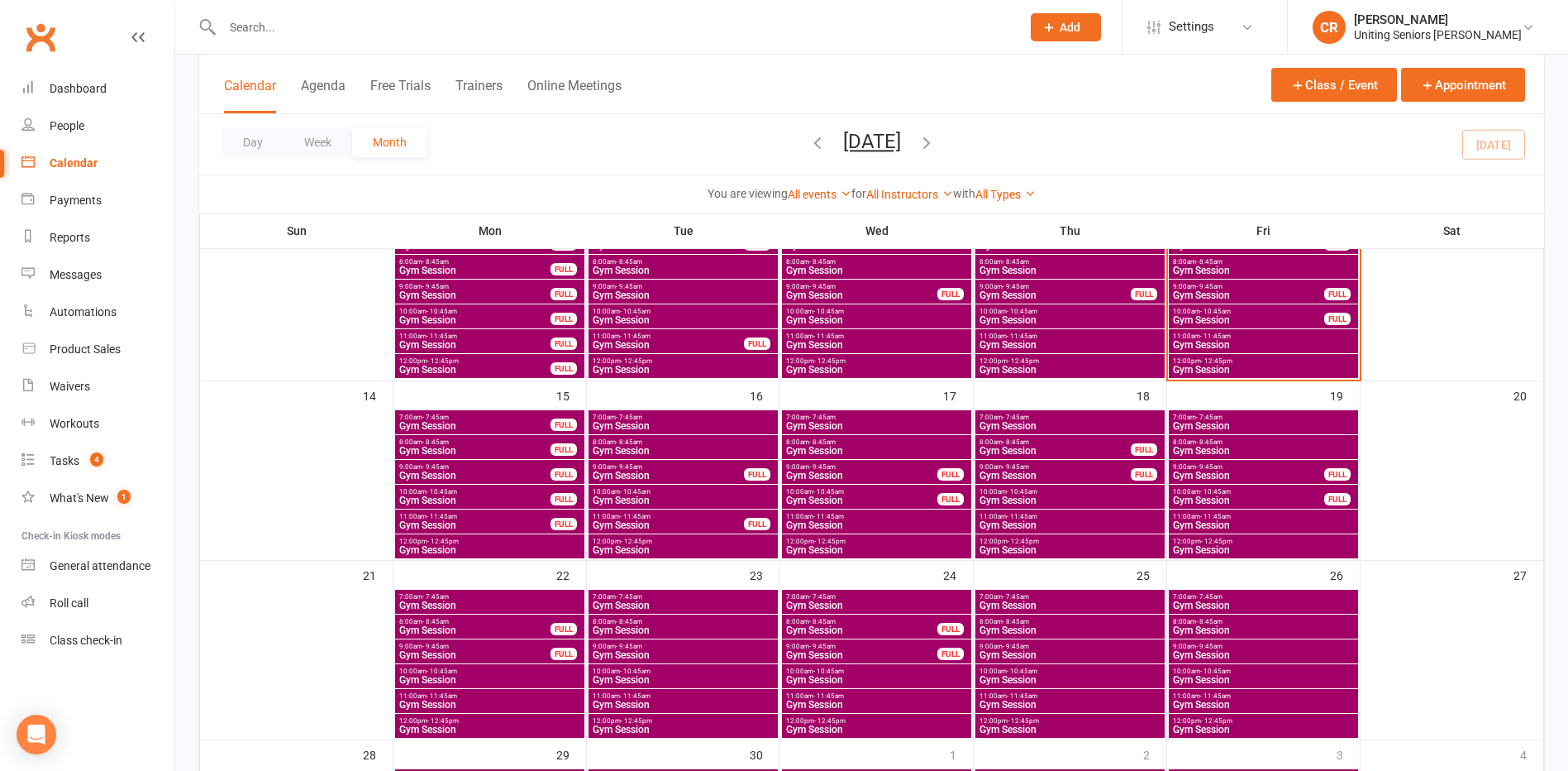
click at [1078, 524] on span "Gym Session" at bounding box center [1070, 525] width 183 height 10
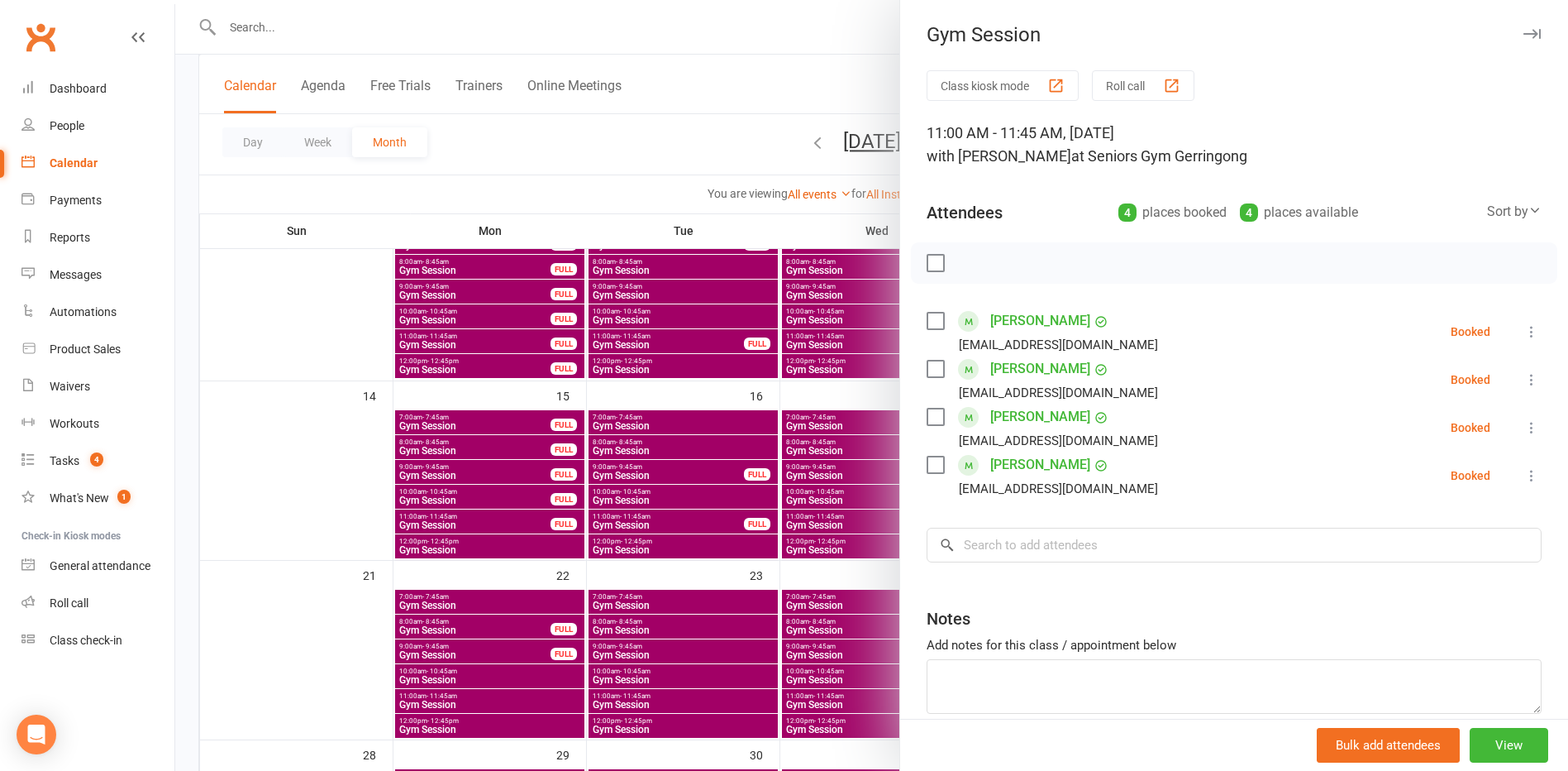
drag, startPoint x: 836, startPoint y: 557, endPoint x: 849, endPoint y: 561, distance: 13.6
click at [836, 558] on div at bounding box center [871, 386] width 1393 height 771
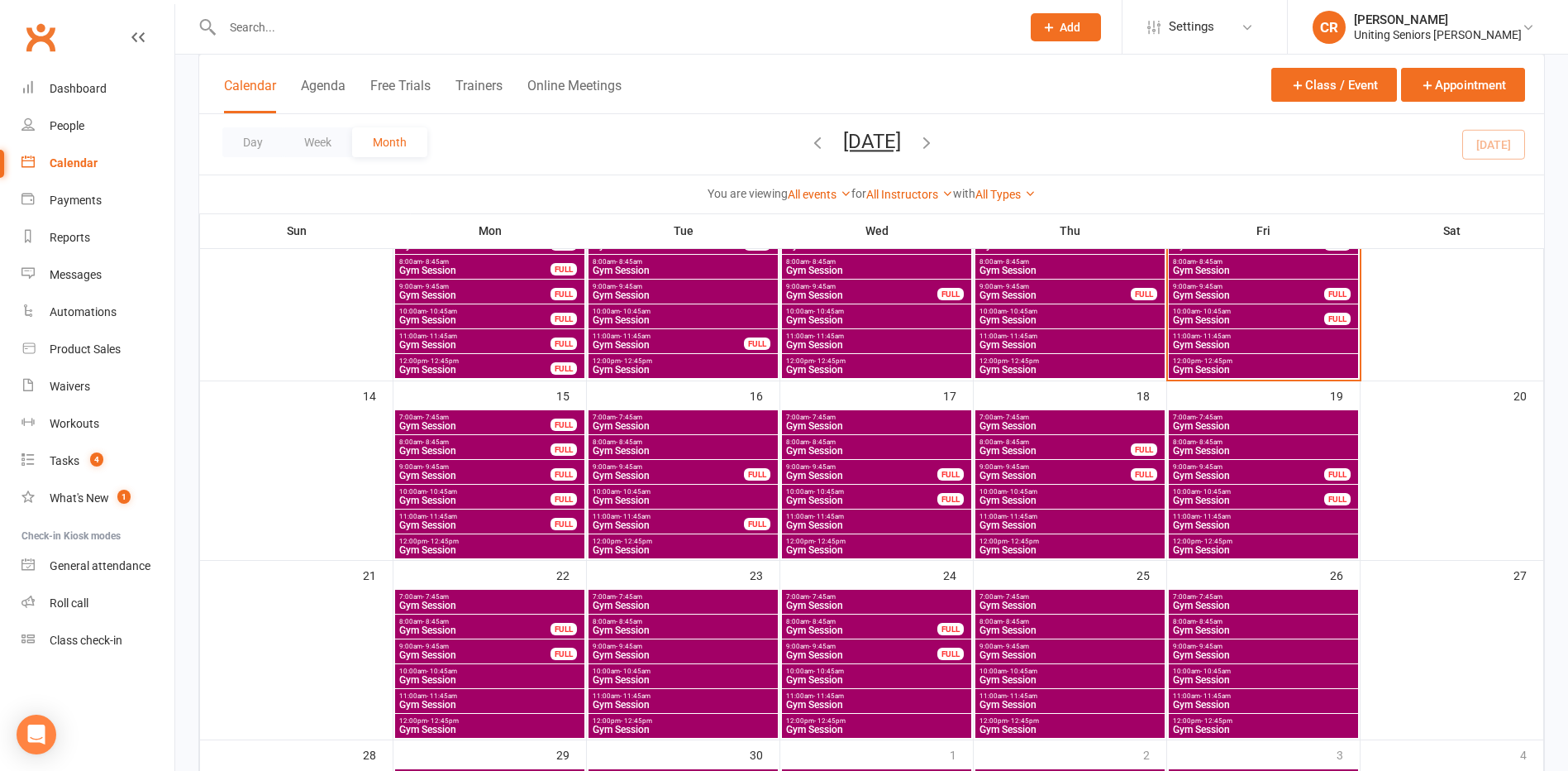
click at [1070, 546] on span "Gym Session" at bounding box center [1070, 550] width 183 height 10
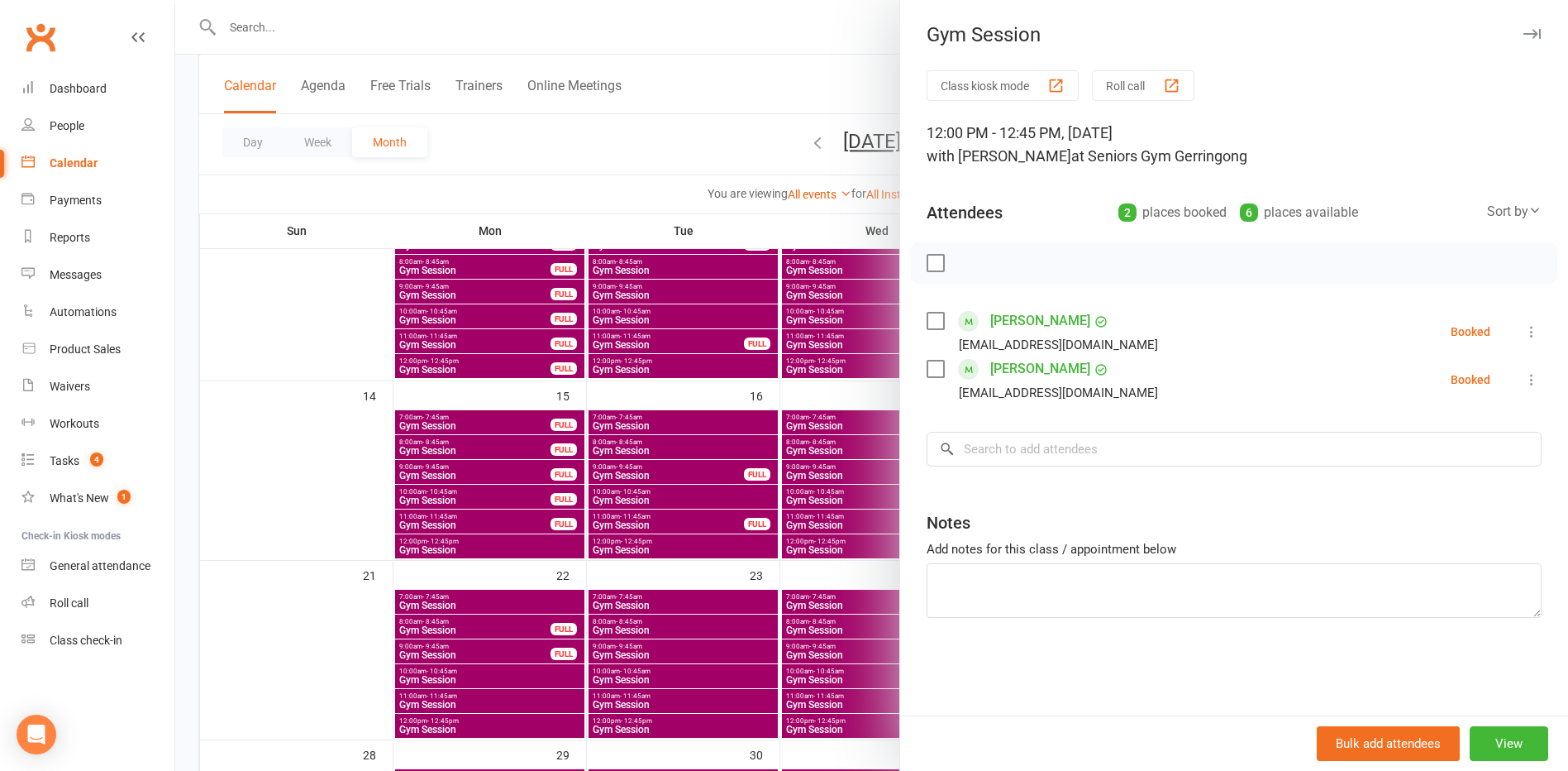
click at [810, 640] on div at bounding box center [871, 386] width 1393 height 771
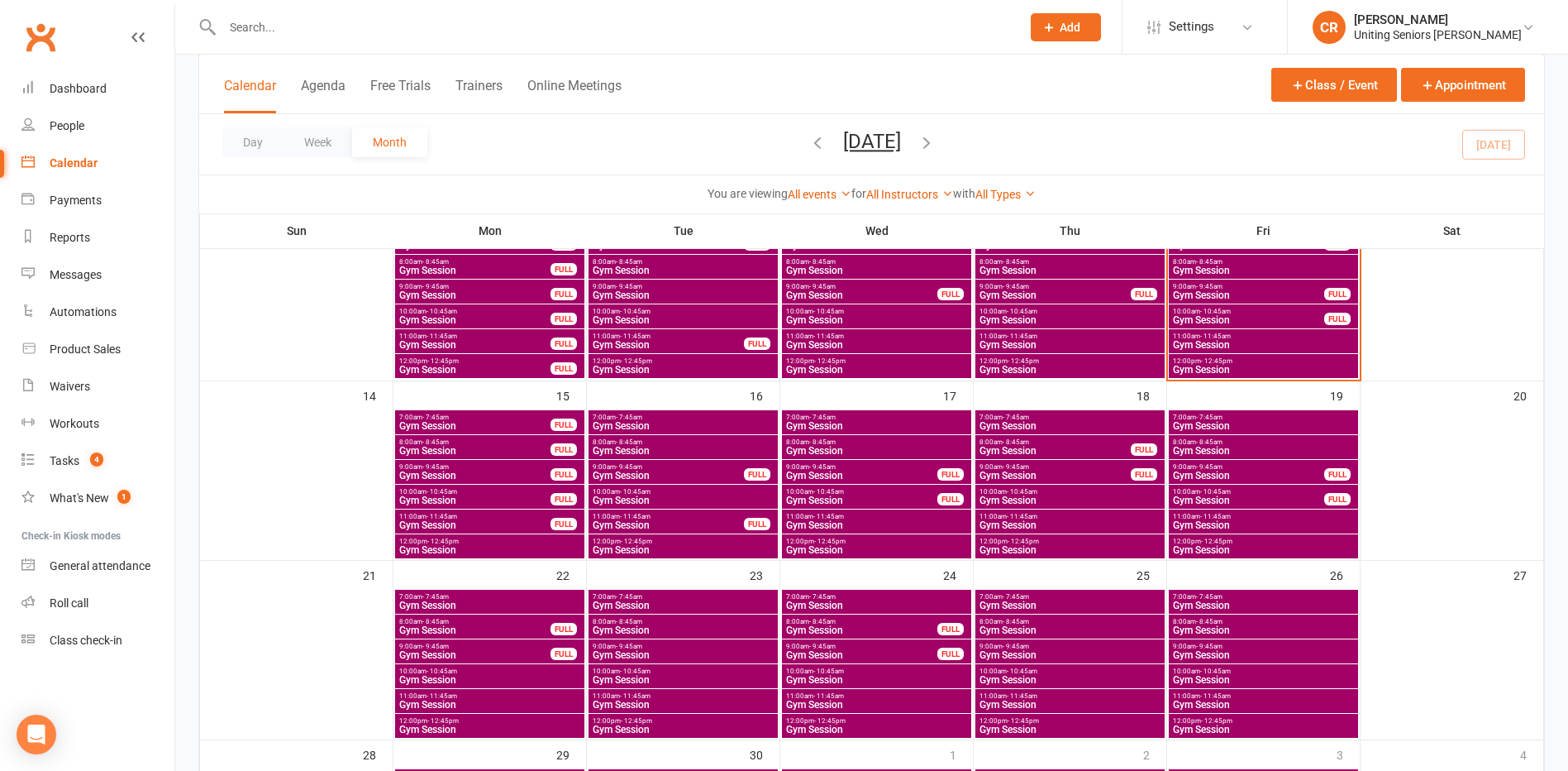
click at [1207, 550] on span "Gym Session" at bounding box center [1263, 550] width 183 height 10
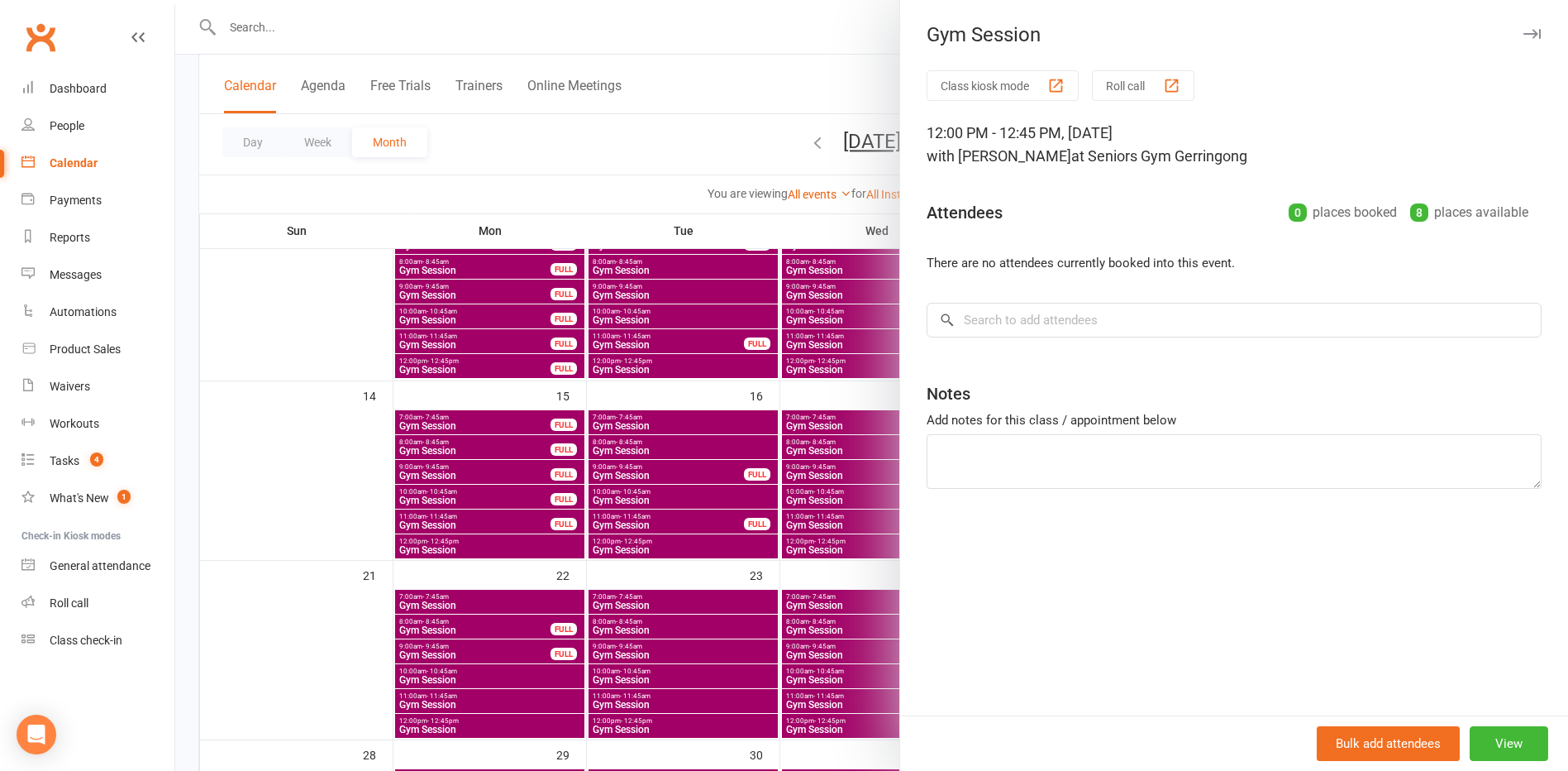
drag, startPoint x: 815, startPoint y: 549, endPoint x: 1296, endPoint y: 534, distance: 481.2
click at [818, 549] on div at bounding box center [871, 386] width 1393 height 771
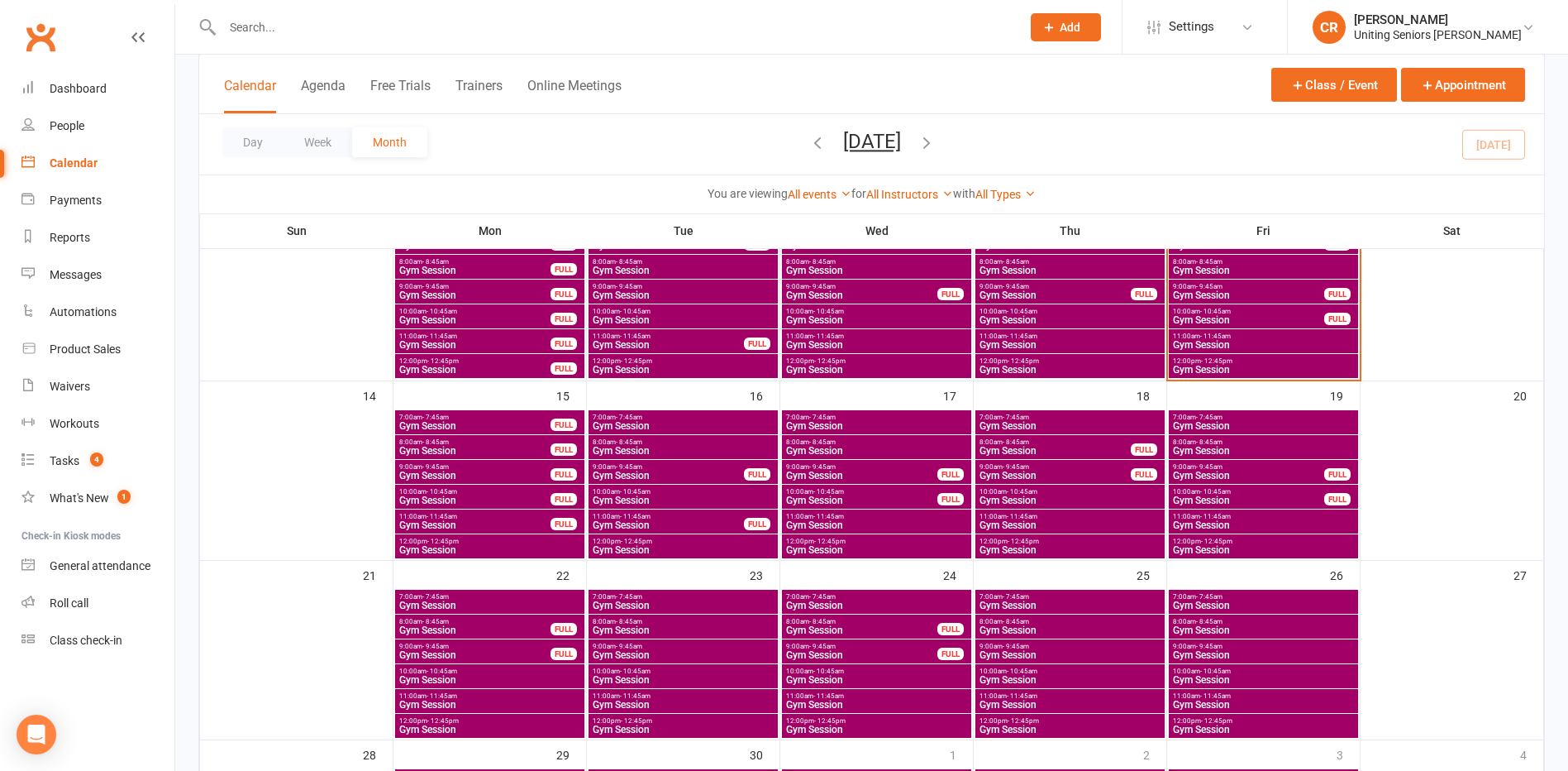
click at [1294, 520] on span "Gym Session" at bounding box center [1263, 525] width 183 height 10
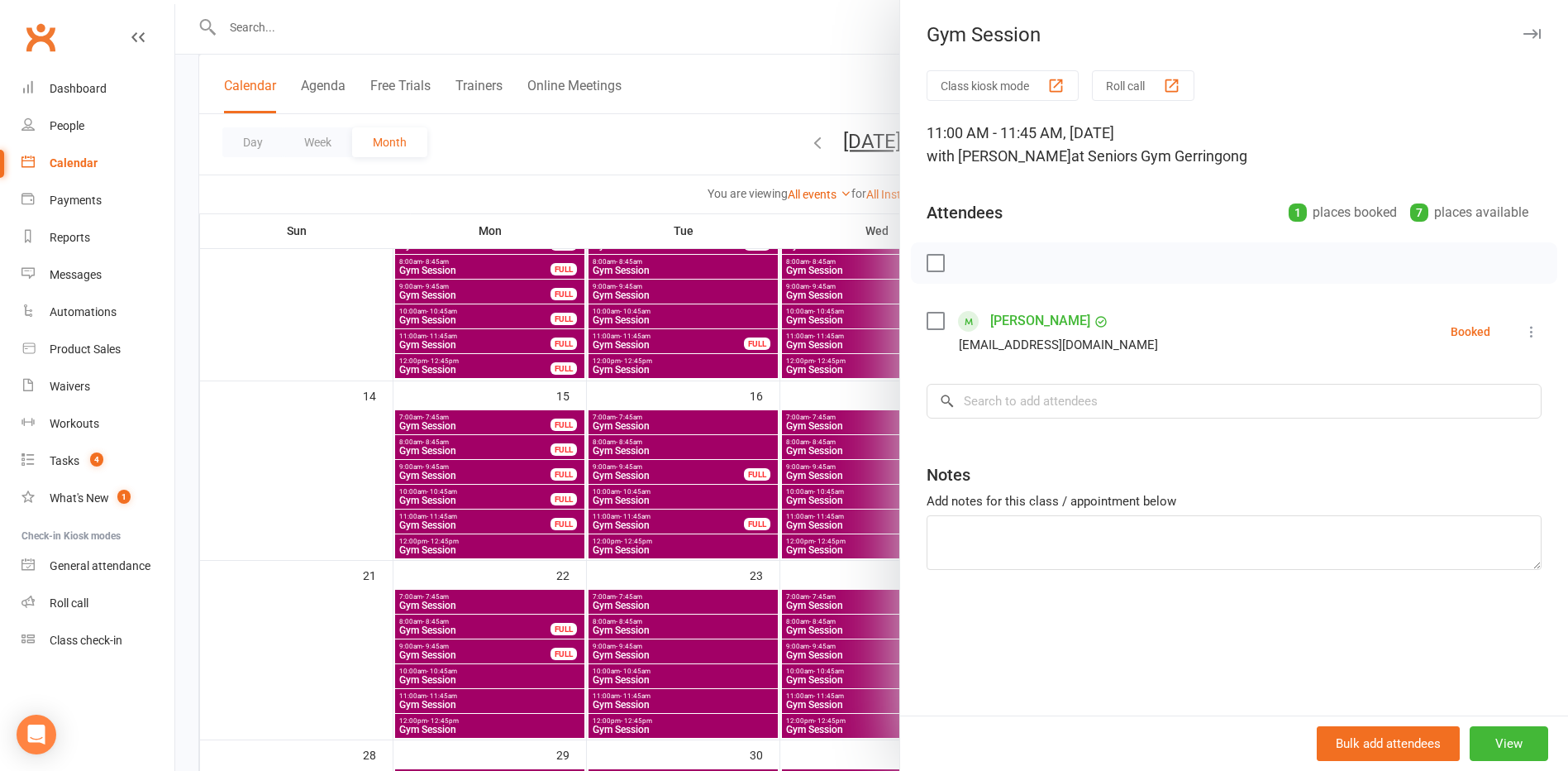
click at [874, 486] on div at bounding box center [871, 386] width 1393 height 771
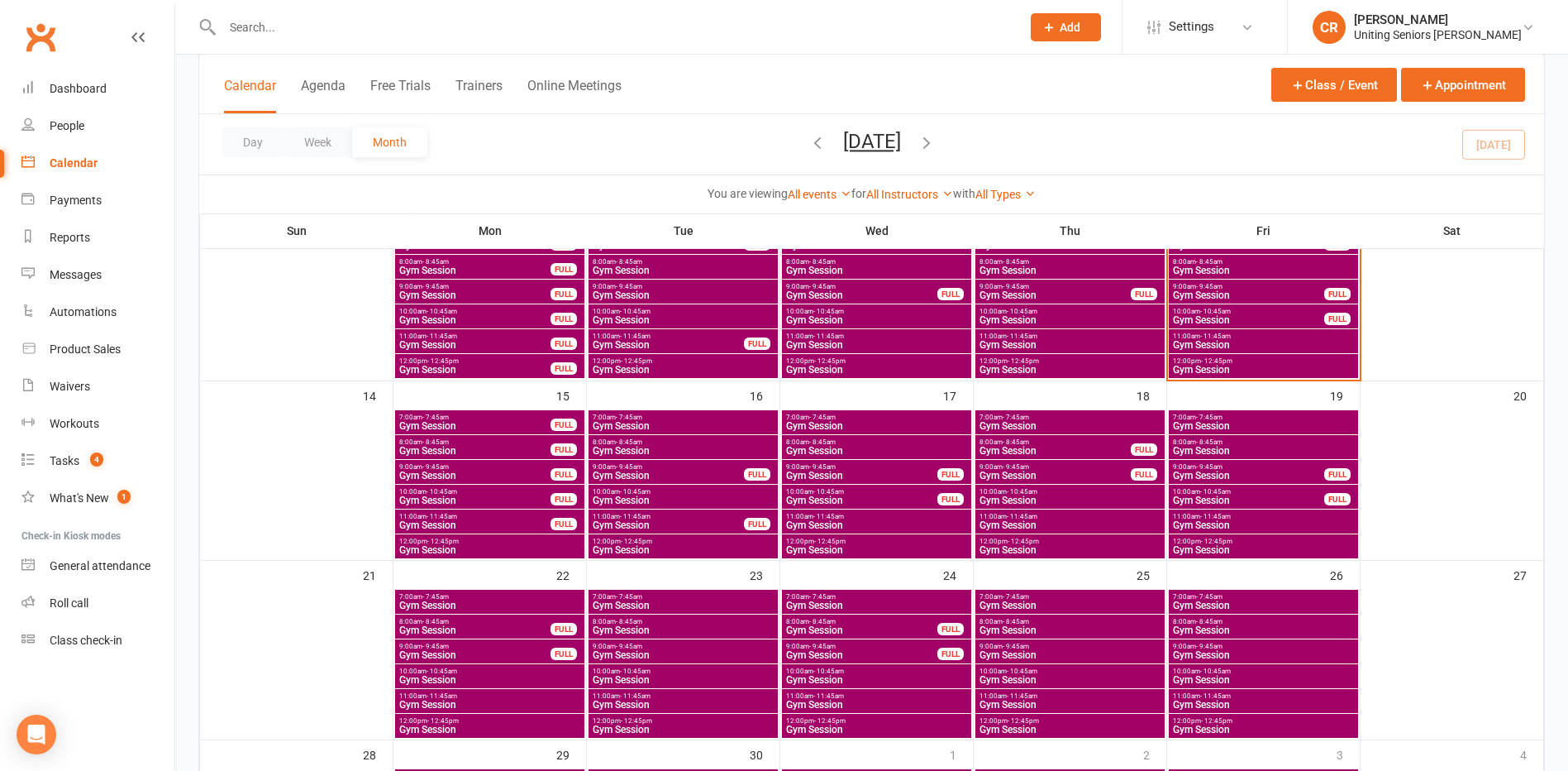
click at [1045, 441] on span "8:00am - 8:45am" at bounding box center [1056, 442] width 153 height 8
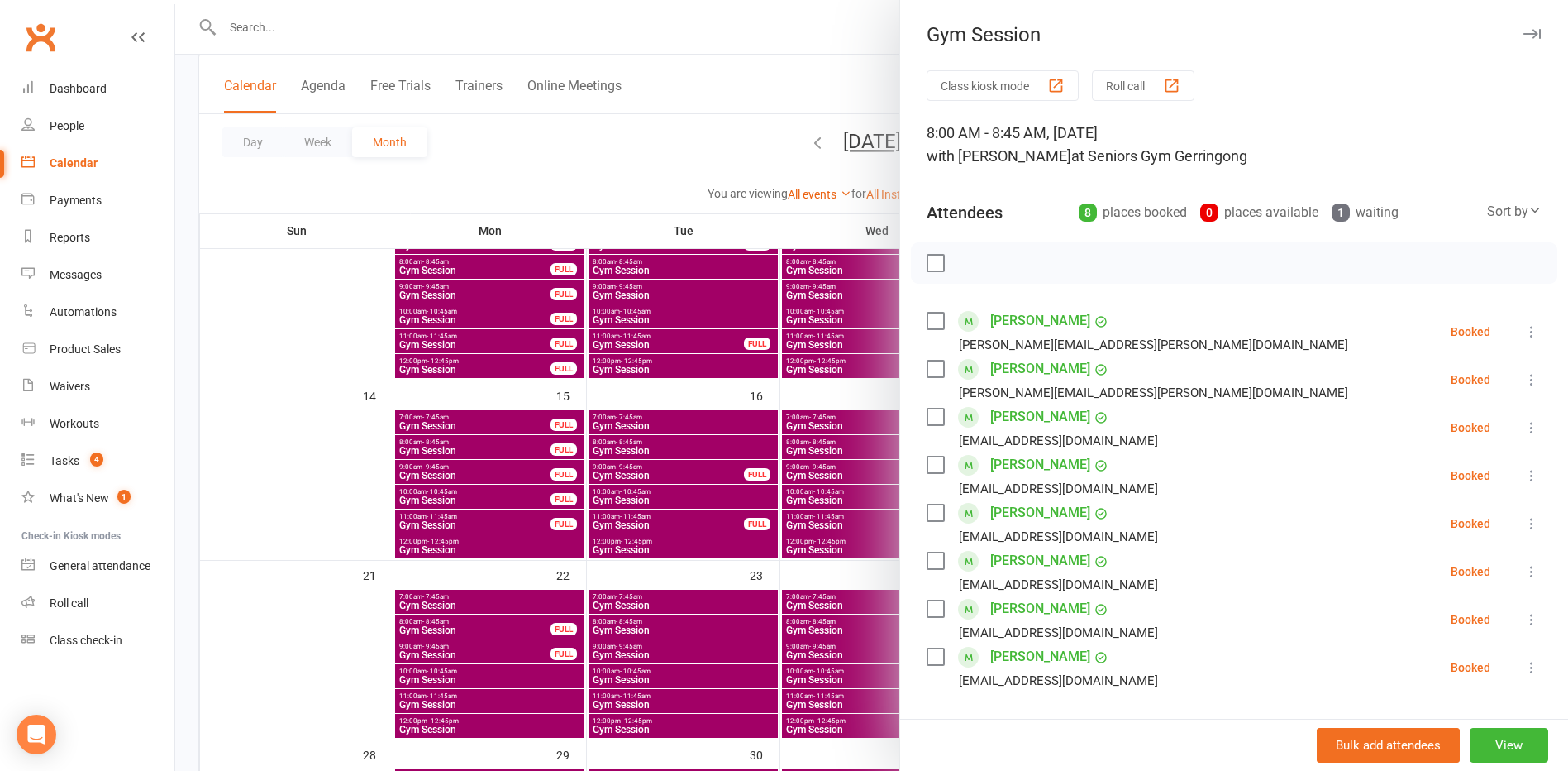
click at [657, 498] on div at bounding box center [871, 386] width 1393 height 771
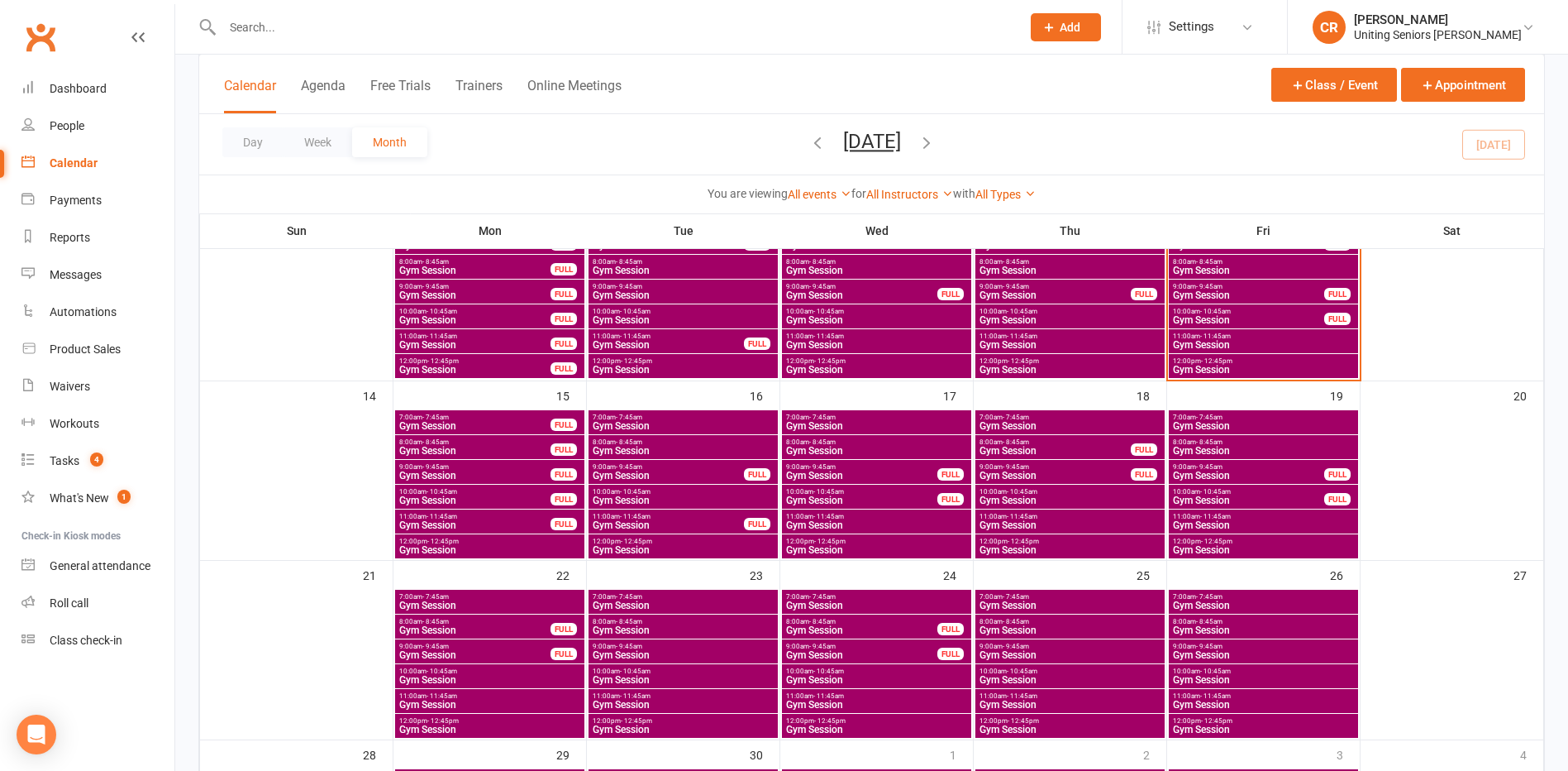
click at [1057, 492] on span "10:00am - 10:45am" at bounding box center [1070, 492] width 183 height 8
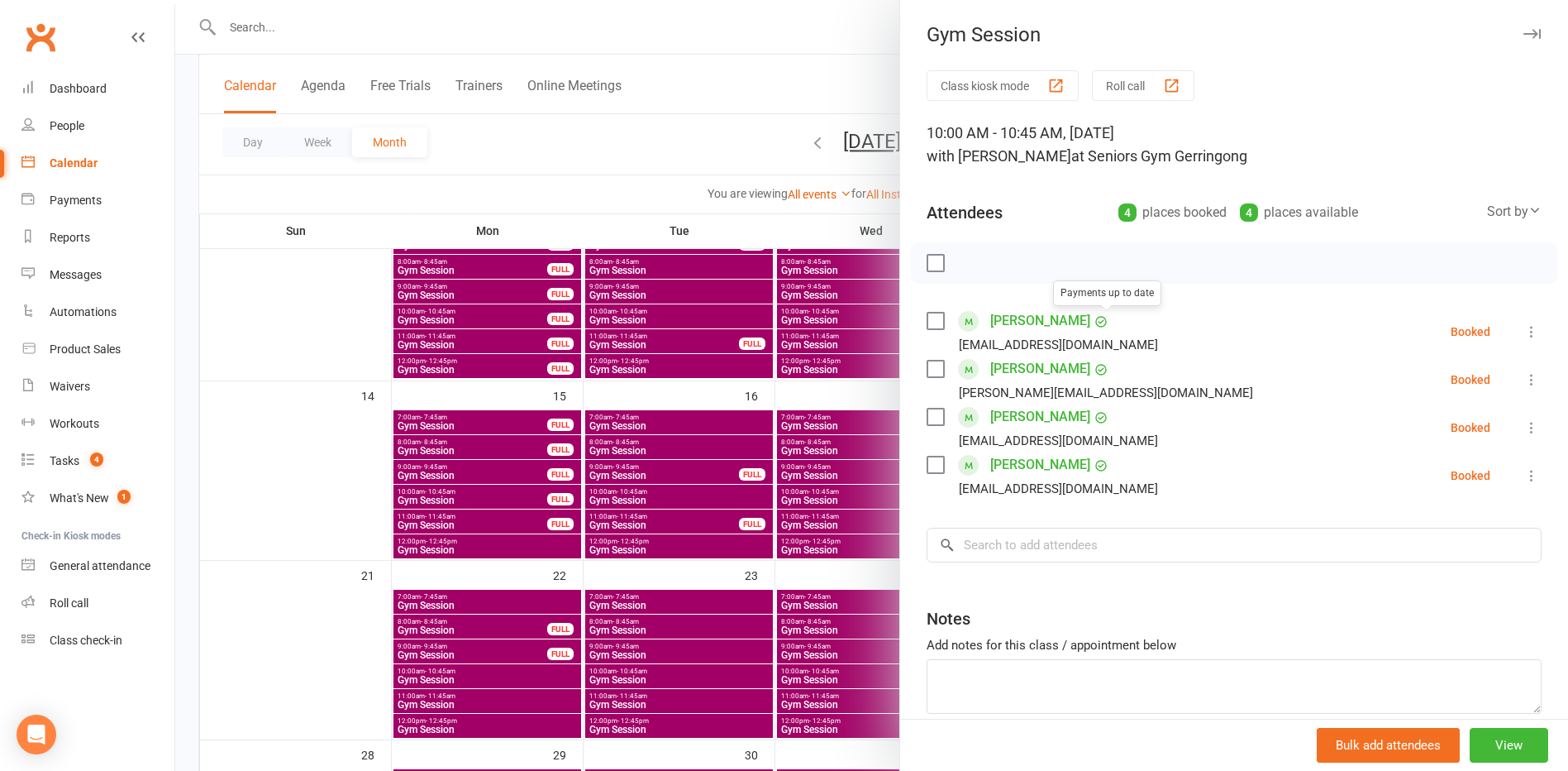
click at [725, 121] on div at bounding box center [871, 386] width 1393 height 771
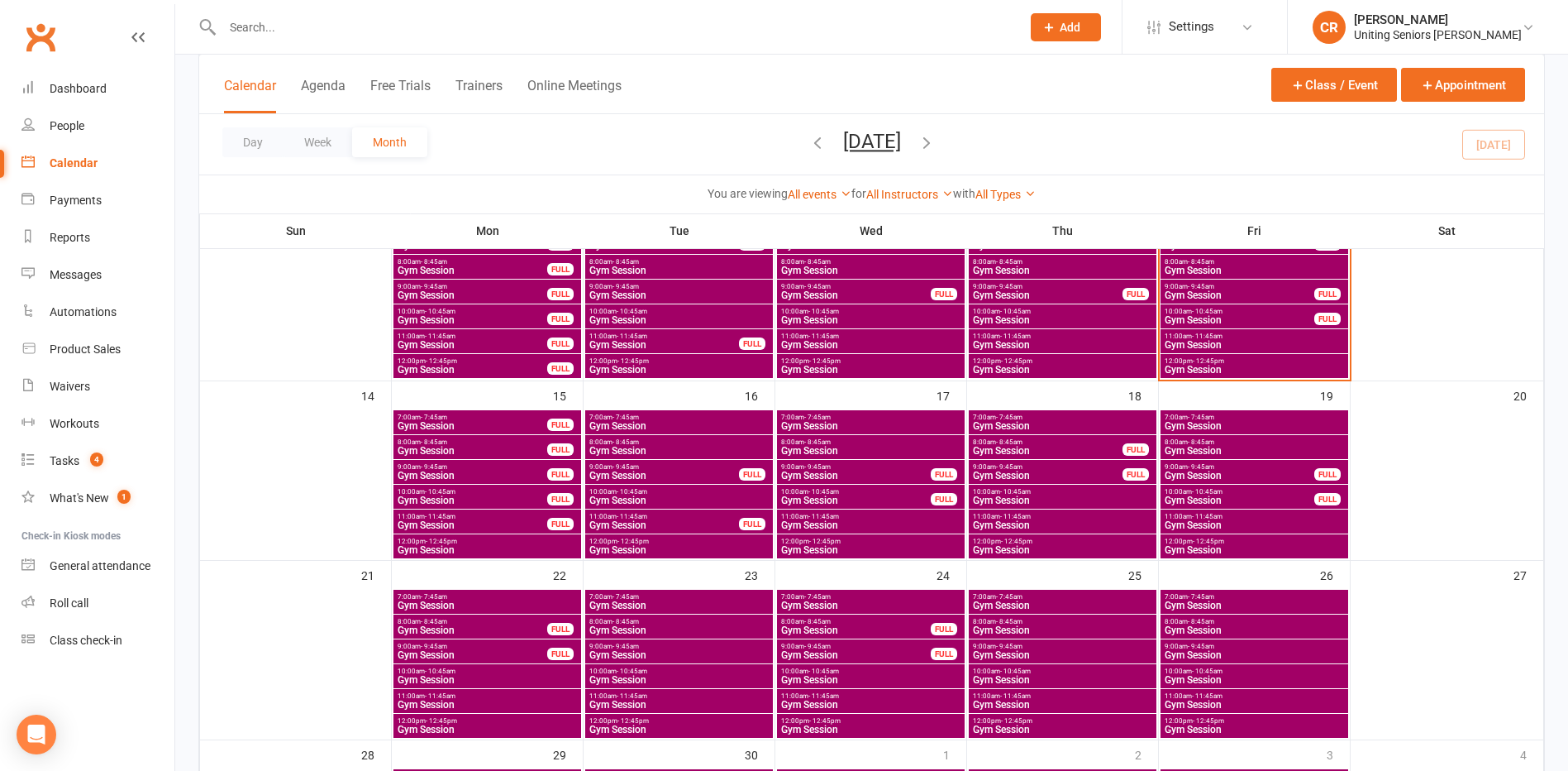
click at [1263, 363] on span "12:00pm - 12:45pm" at bounding box center [1254, 361] width 181 height 8
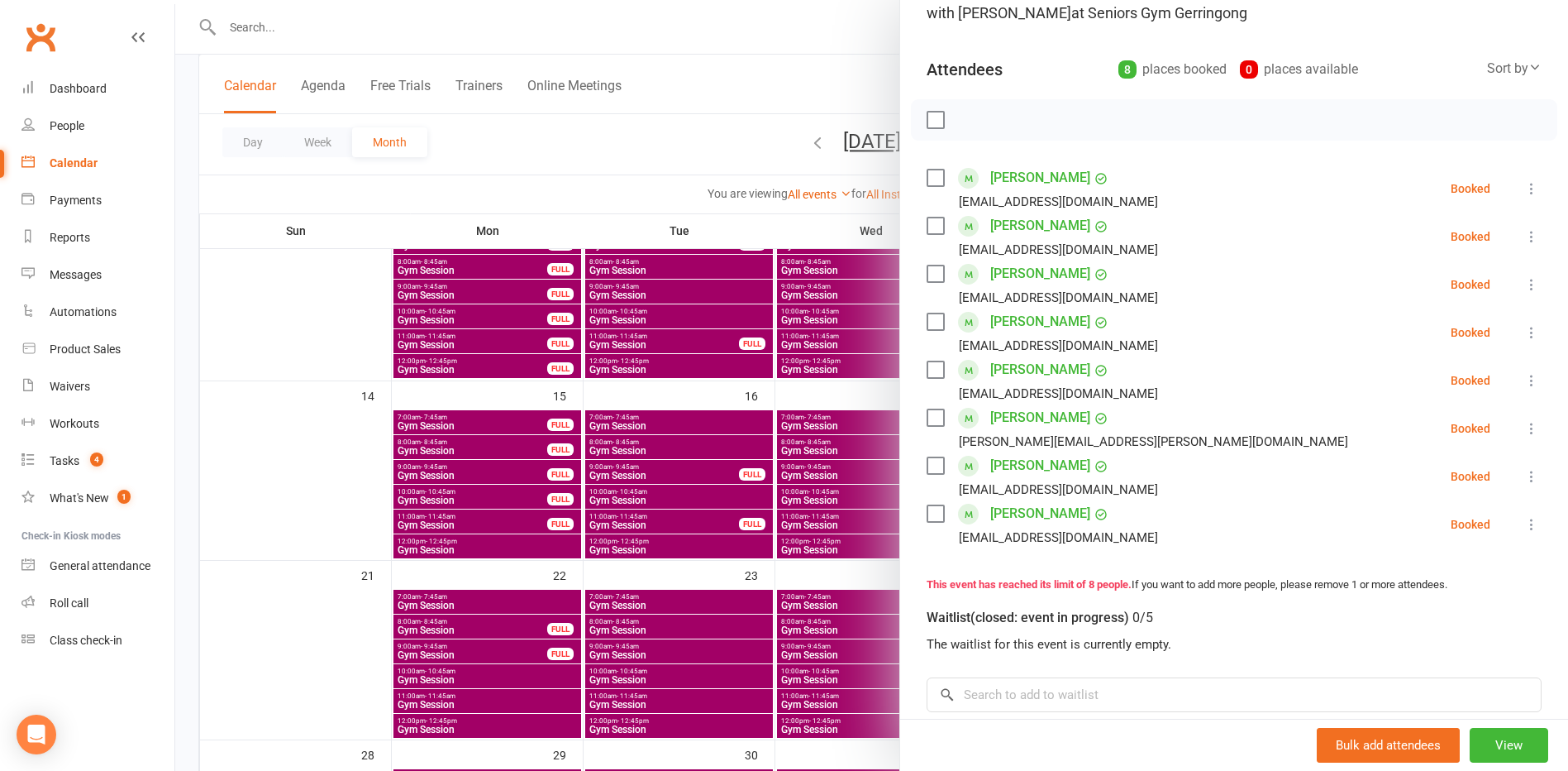
scroll to position [166, 0]
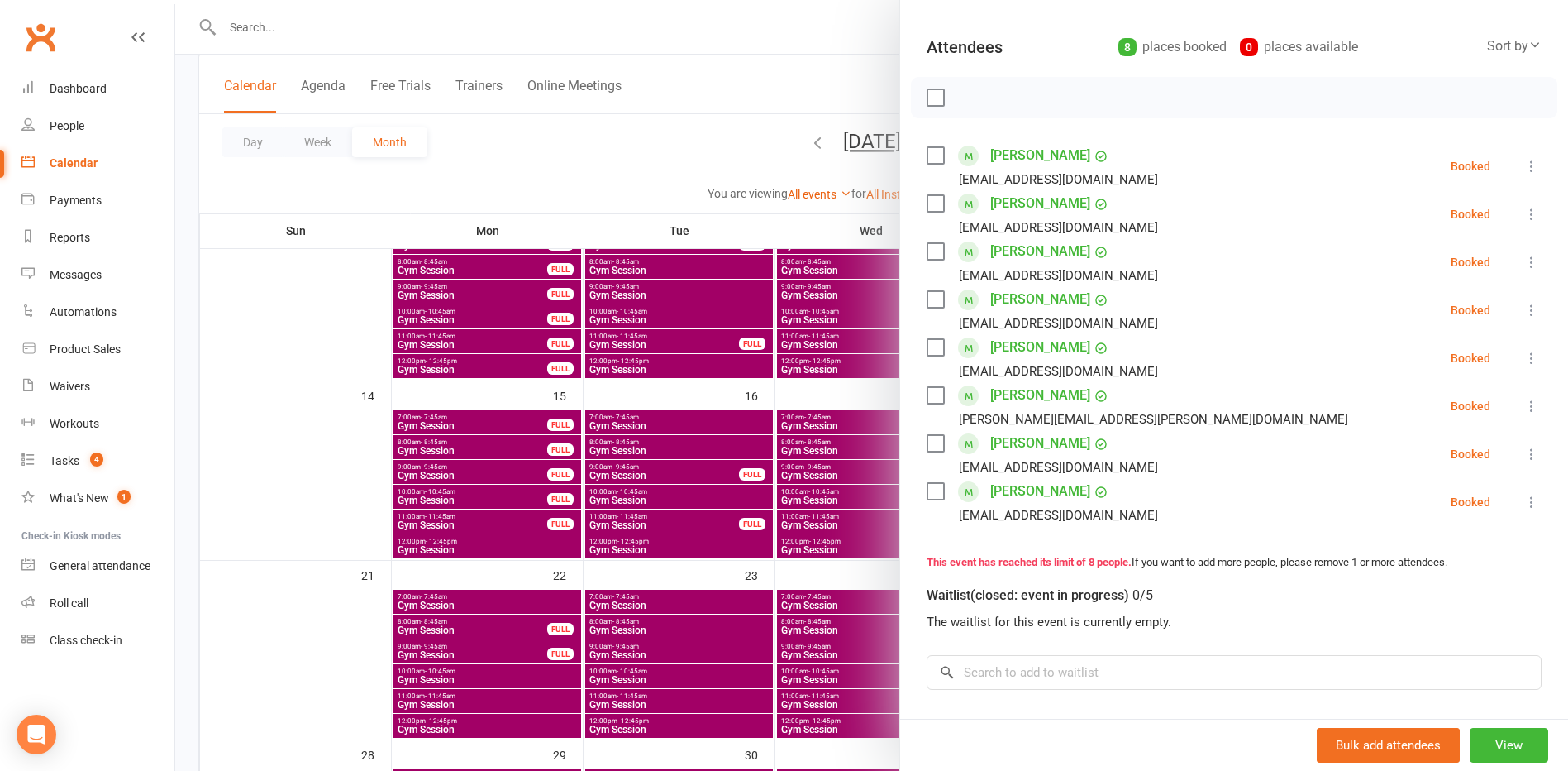
click at [930, 449] on label at bounding box center [935, 444] width 17 height 17
click at [929, 402] on label at bounding box center [935, 396] width 17 height 17
click at [932, 347] on label at bounding box center [935, 348] width 17 height 17
click at [938, 295] on label at bounding box center [935, 300] width 17 height 17
click at [937, 251] on label at bounding box center [935, 252] width 17 height 17
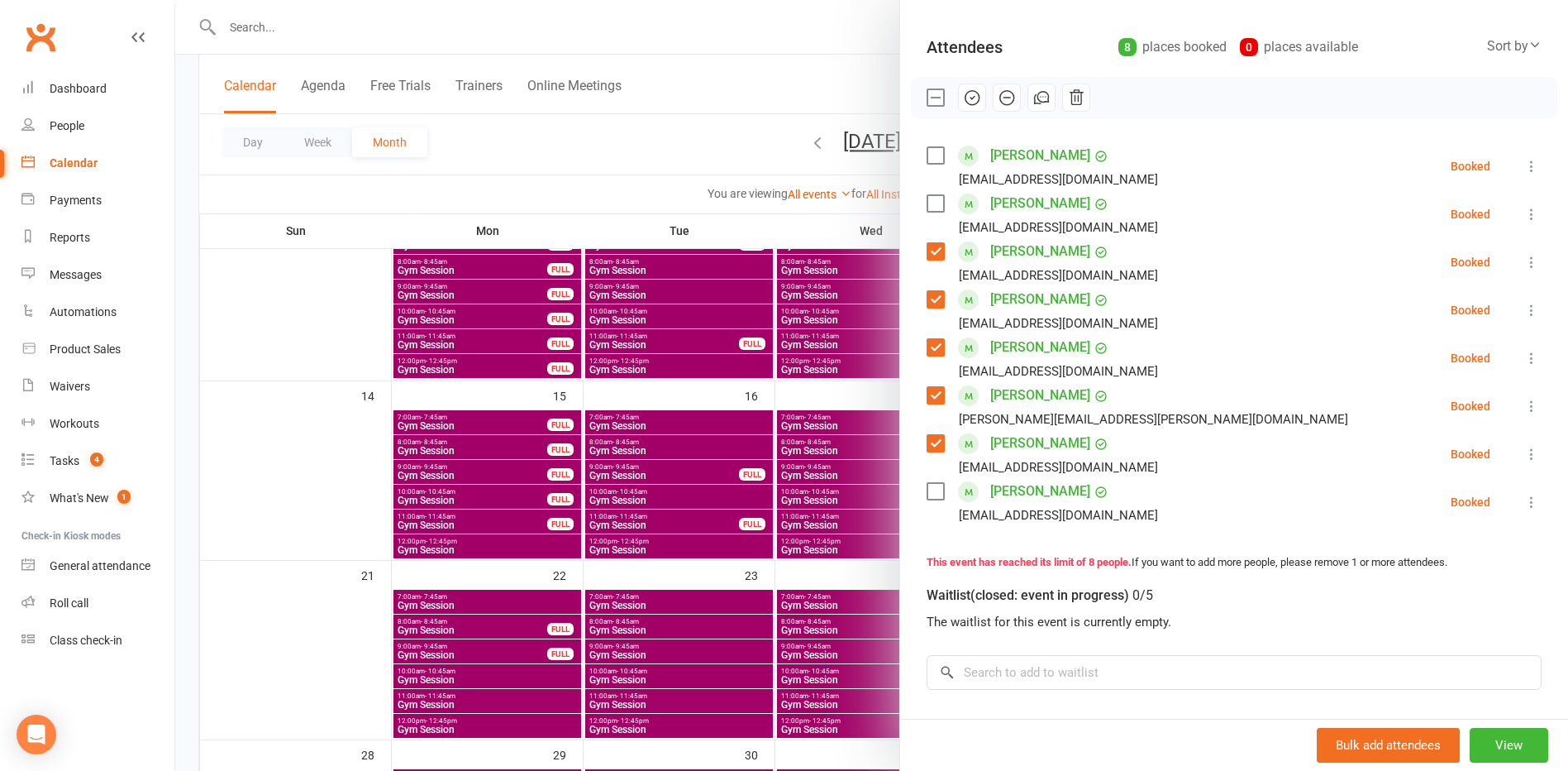
click at [935, 209] on label at bounding box center [935, 204] width 17 height 17
click at [927, 206] on label at bounding box center [935, 204] width 17 height 17
click at [939, 157] on div "Jennifer Adamson jenniferadamson58@gmail.com" at bounding box center [1046, 166] width 238 height 48
click at [937, 157] on label at bounding box center [935, 156] width 17 height 17
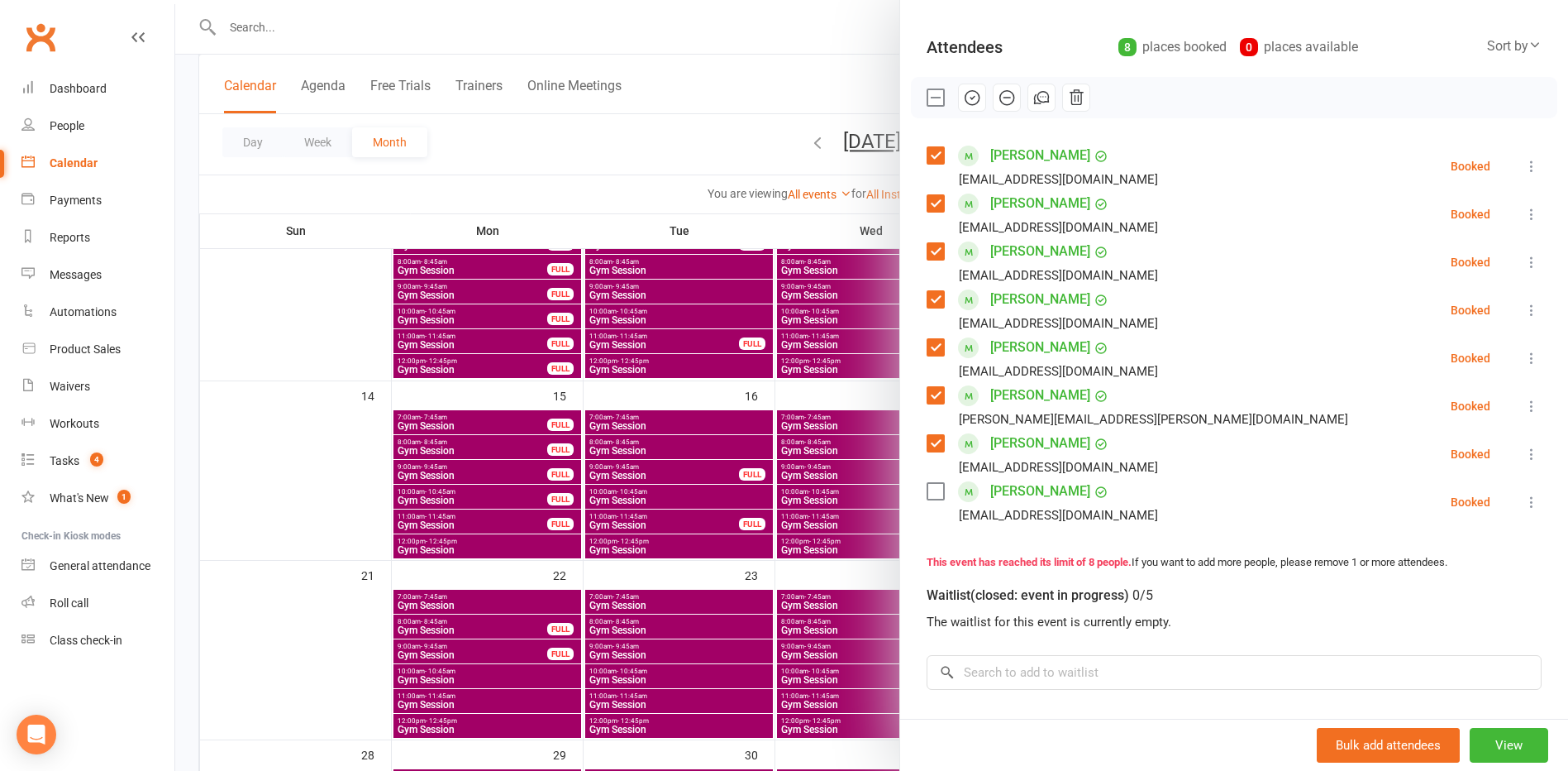
click at [958, 113] on div at bounding box center [1234, 97] width 646 height 41
click at [963, 103] on icon "button" at bounding box center [972, 98] width 19 height 19
click at [932, 99] on label at bounding box center [935, 98] width 17 height 17
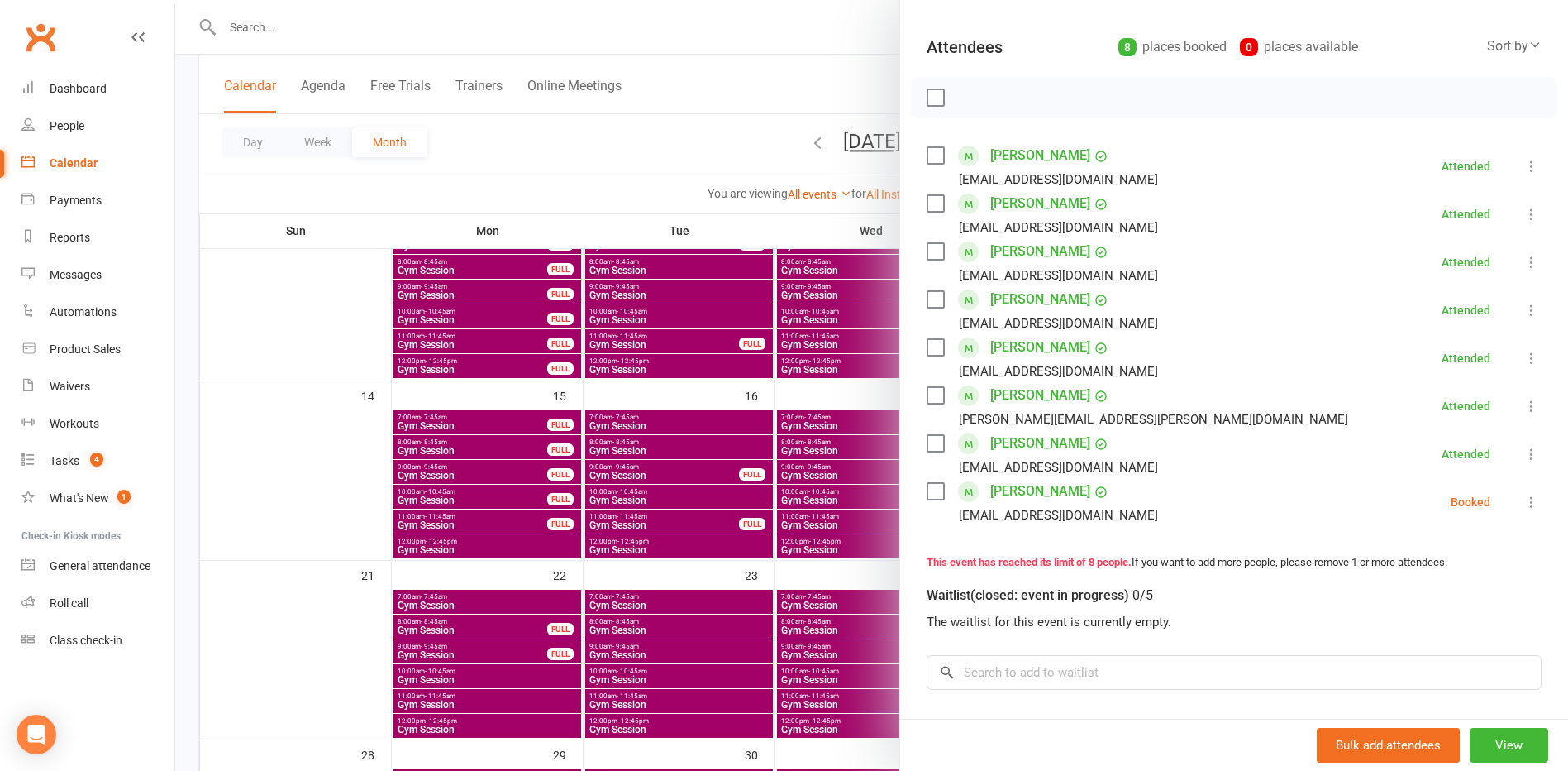
click at [627, 146] on div at bounding box center [871, 386] width 1393 height 771
